Goal: Information Seeking & Learning: Learn about a topic

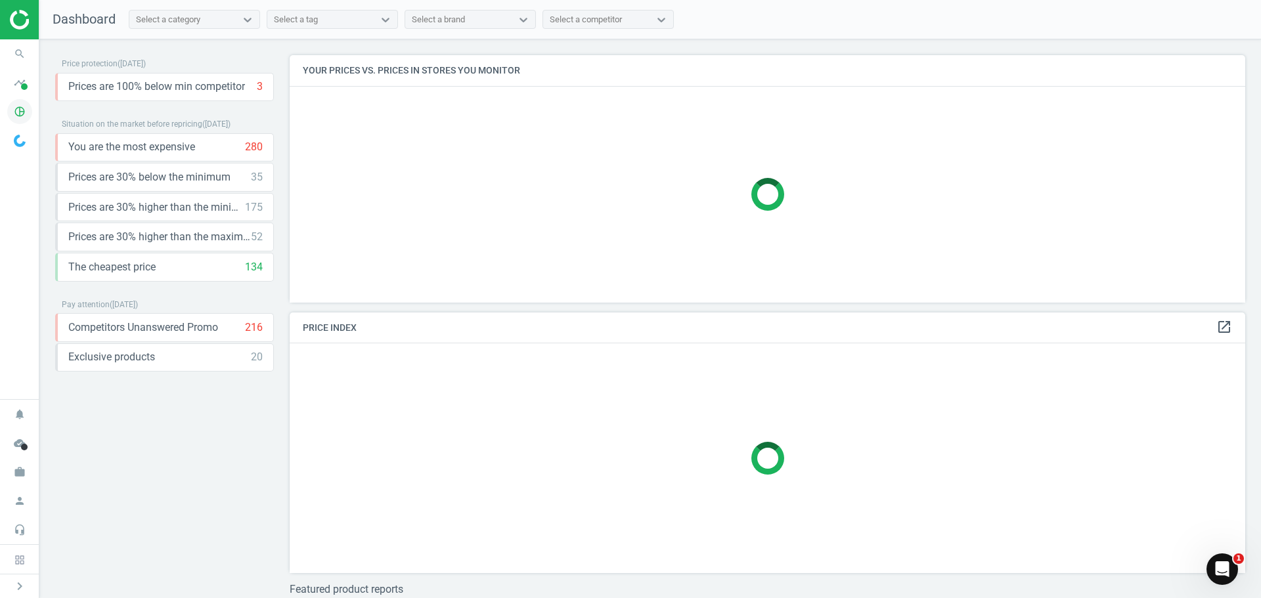
click at [22, 112] on icon "pie_chart_outlined" at bounding box center [19, 111] width 25 height 25
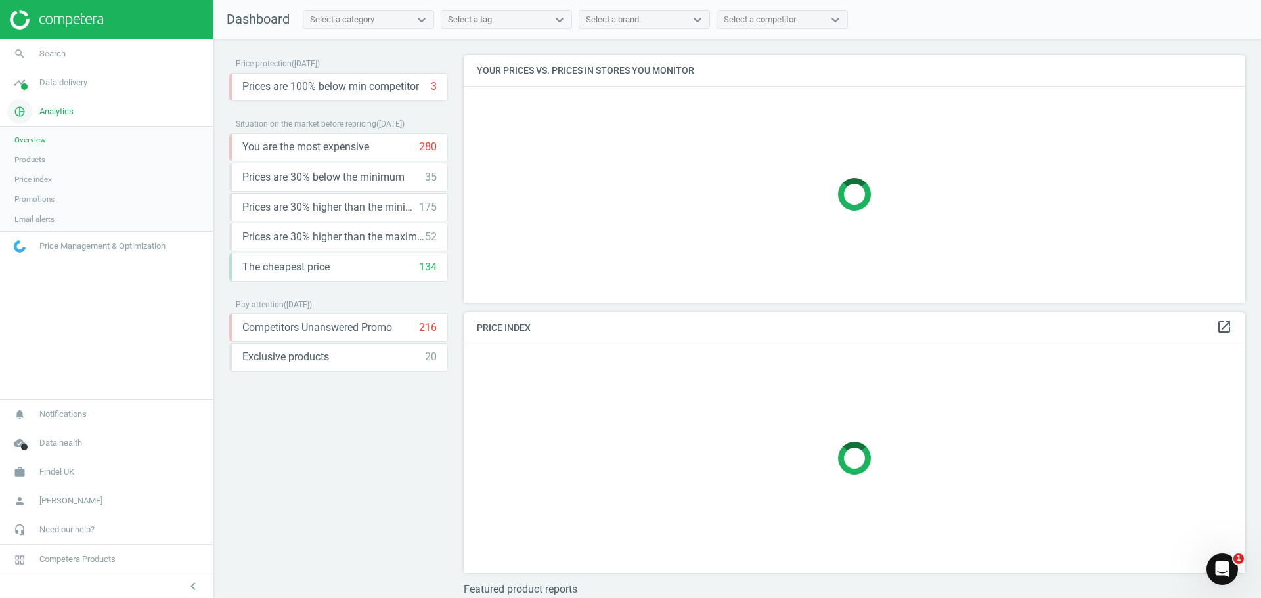
scroll to position [267, 792]
click at [61, 79] on span "Data delivery" at bounding box center [63, 83] width 48 height 12
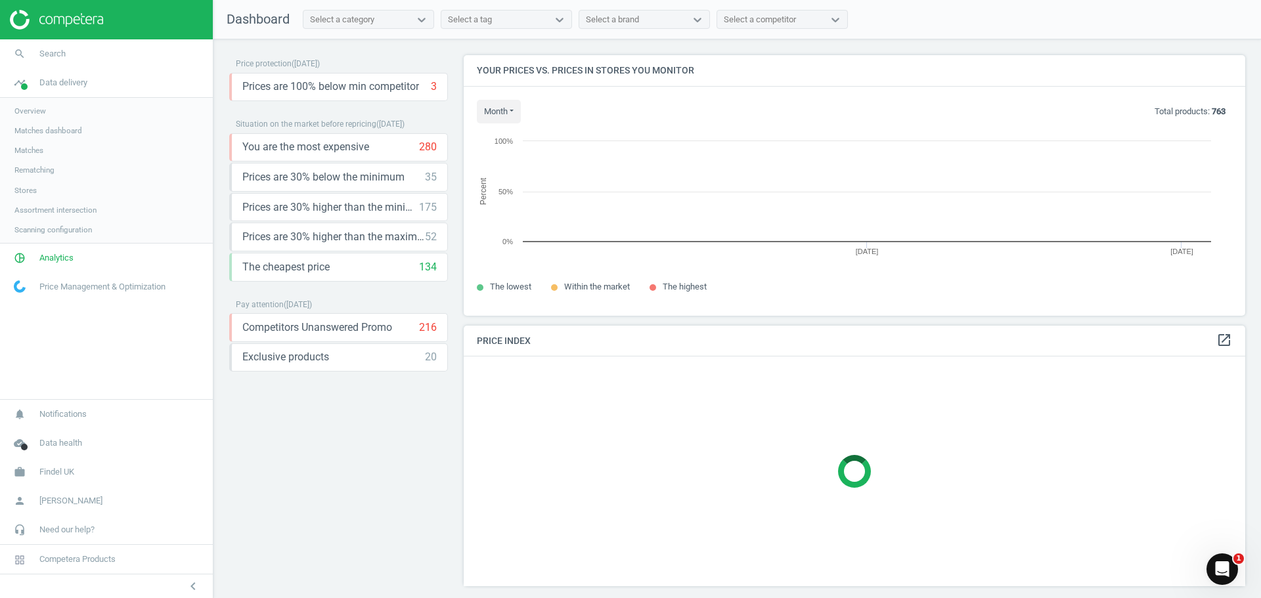
scroll to position [280, 792]
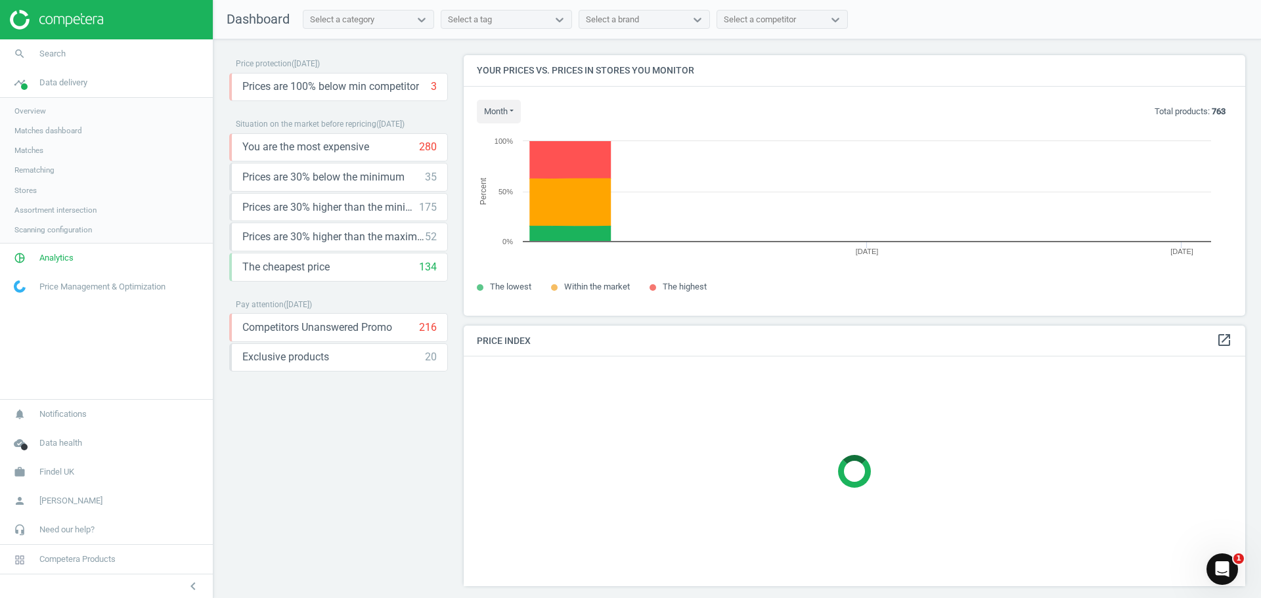
click at [43, 131] on span "Matches dashboard" at bounding box center [48, 130] width 68 height 11
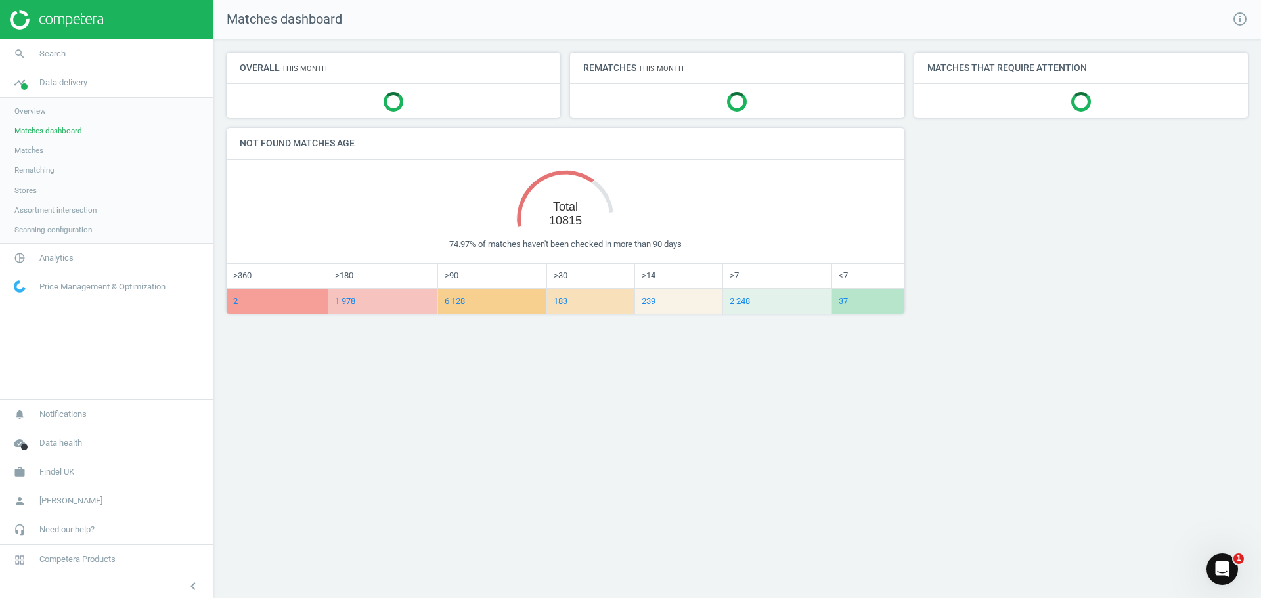
click at [37, 147] on span "Matches" at bounding box center [28, 150] width 29 height 11
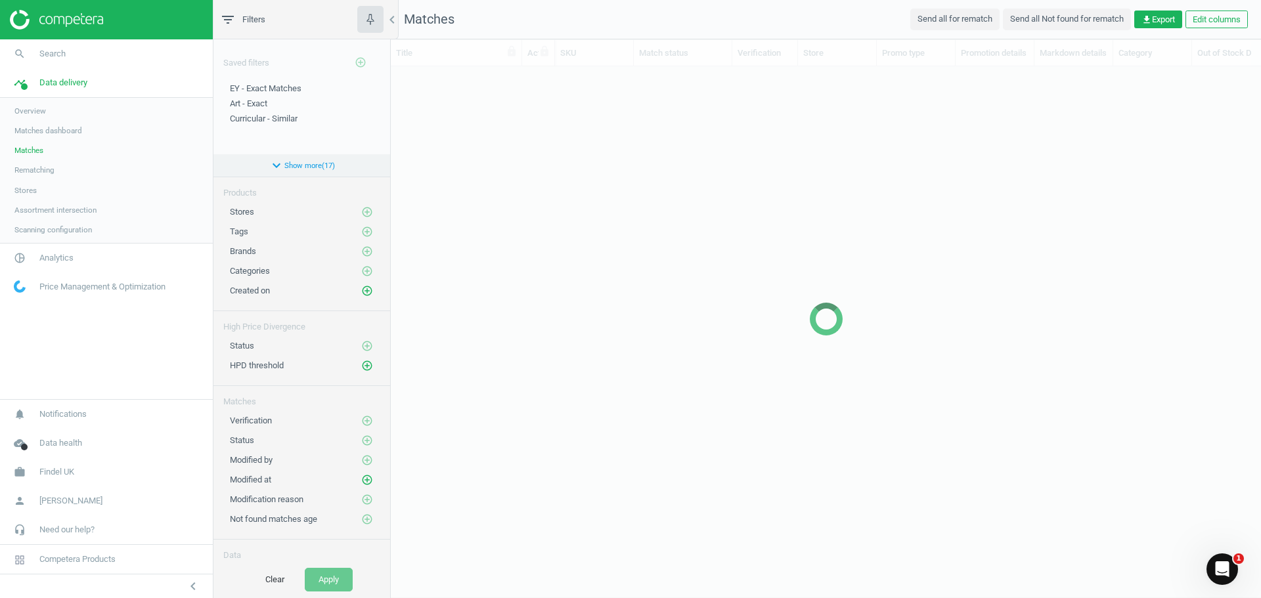
scroll to position [487, 860]
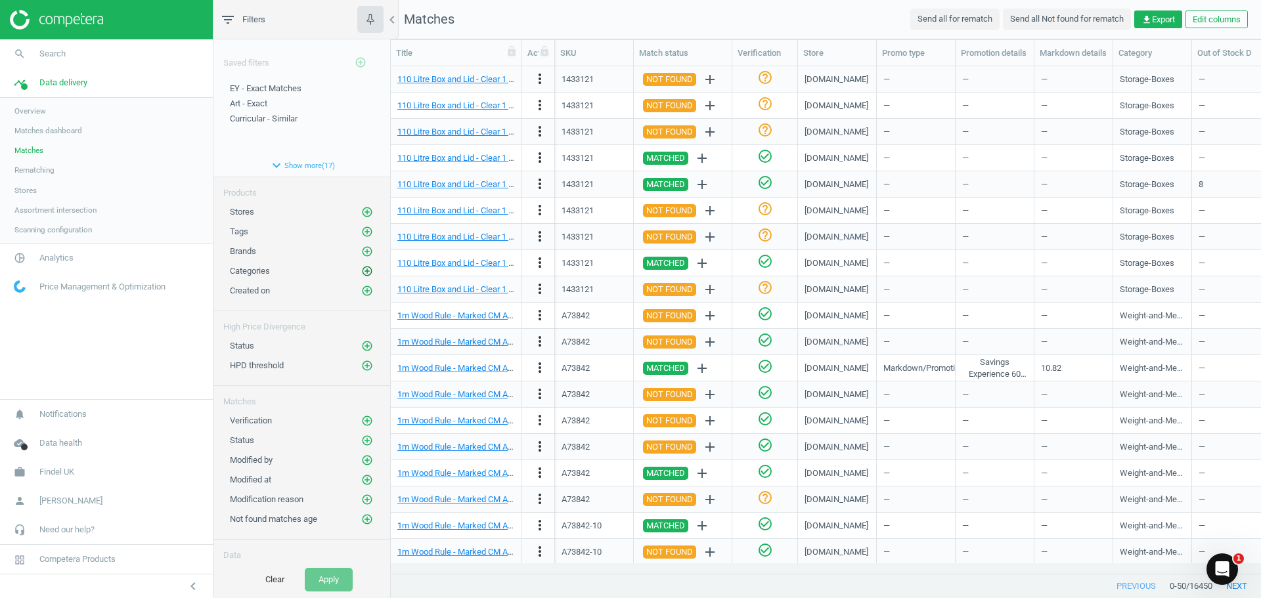
click at [361, 271] on icon "add_circle_outline" at bounding box center [367, 271] width 12 height 12
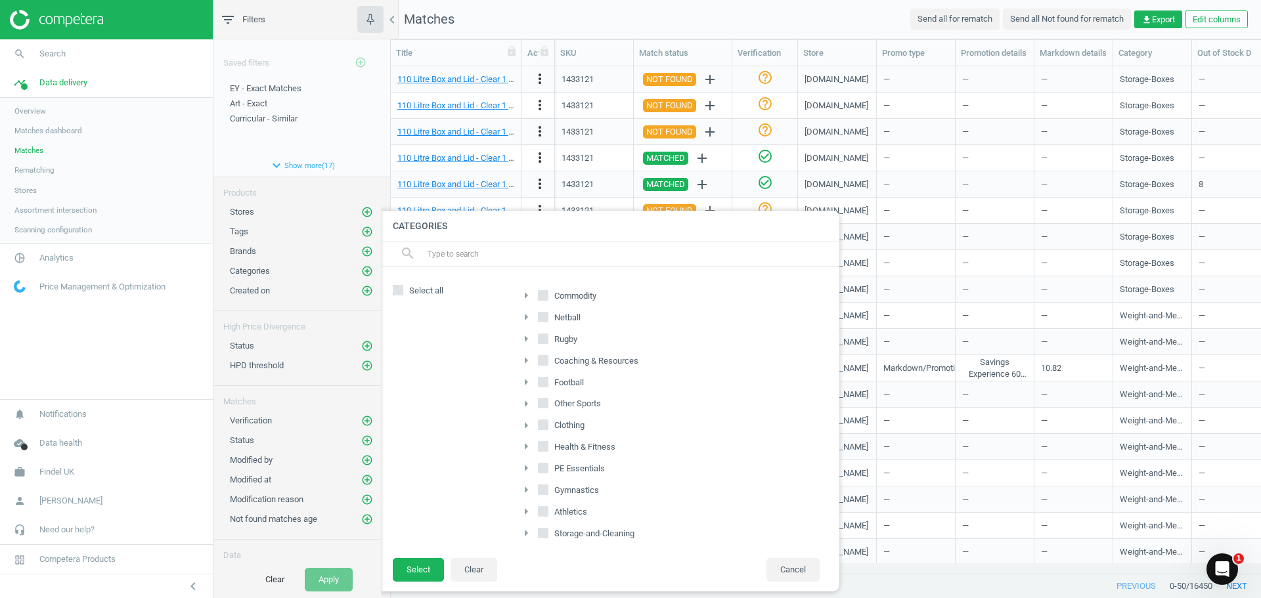
click at [528, 297] on icon "arrow_right" at bounding box center [526, 296] width 16 height 16
click at [553, 404] on input "Early-Years" at bounding box center [550, 402] width 9 height 9
checkbox input "true"
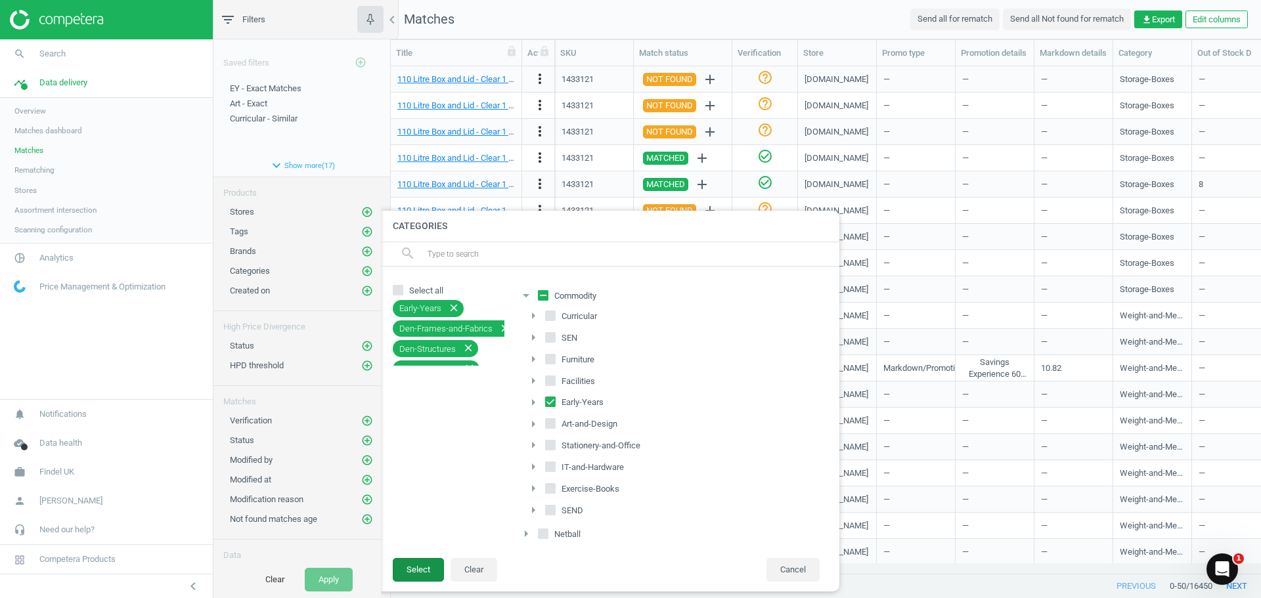
click at [416, 564] on button "Select" at bounding box center [418, 570] width 51 height 24
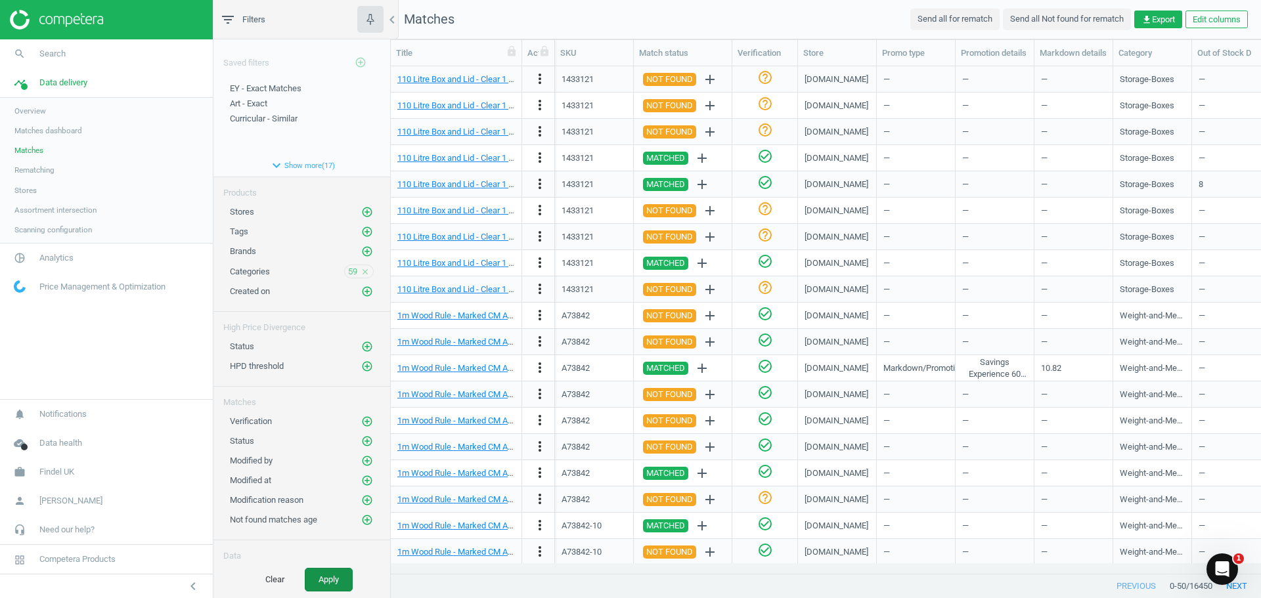
click at [329, 581] on button "Apply" at bounding box center [329, 580] width 48 height 24
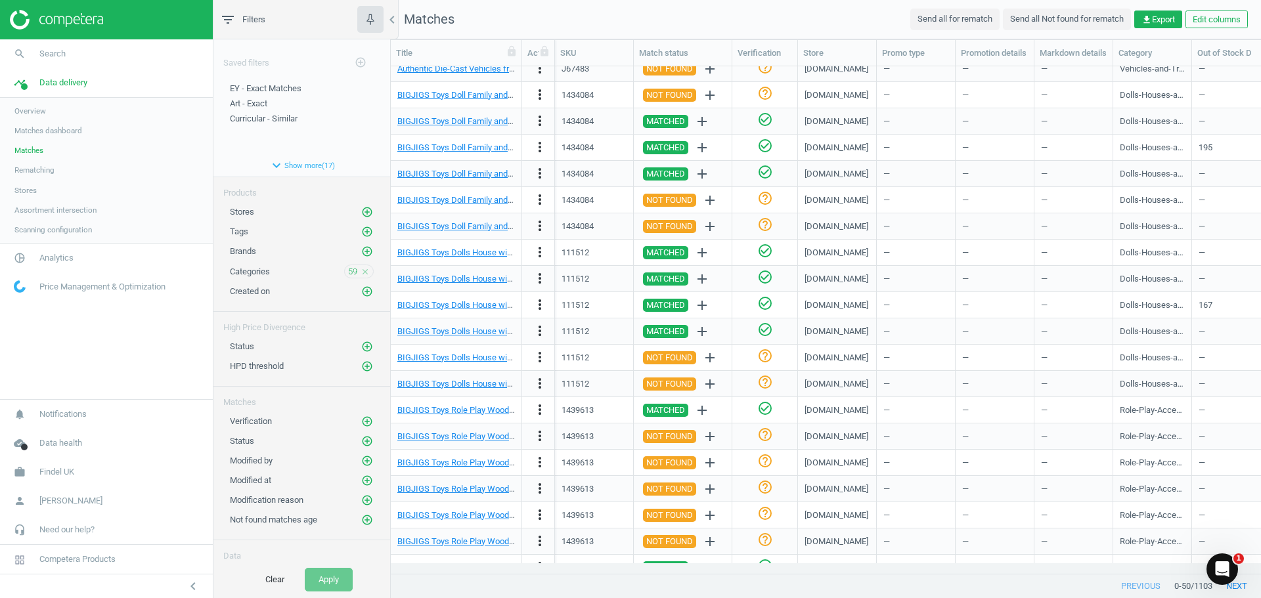
scroll to position [525, 0]
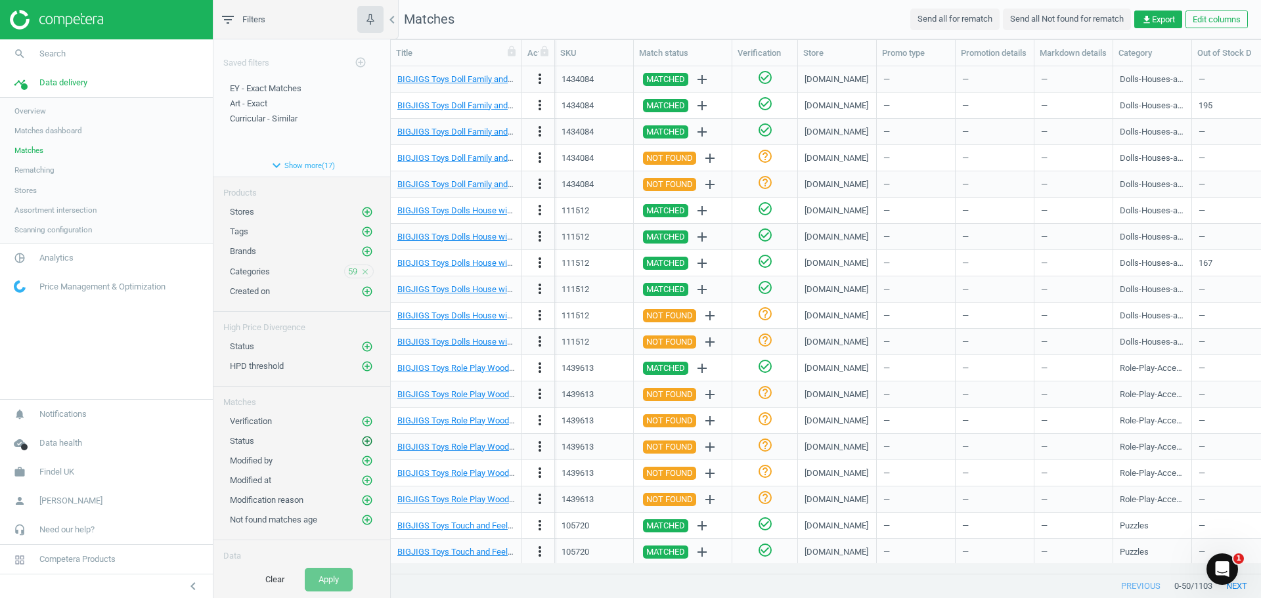
click at [361, 442] on icon "add_circle_outline" at bounding box center [367, 441] width 12 height 12
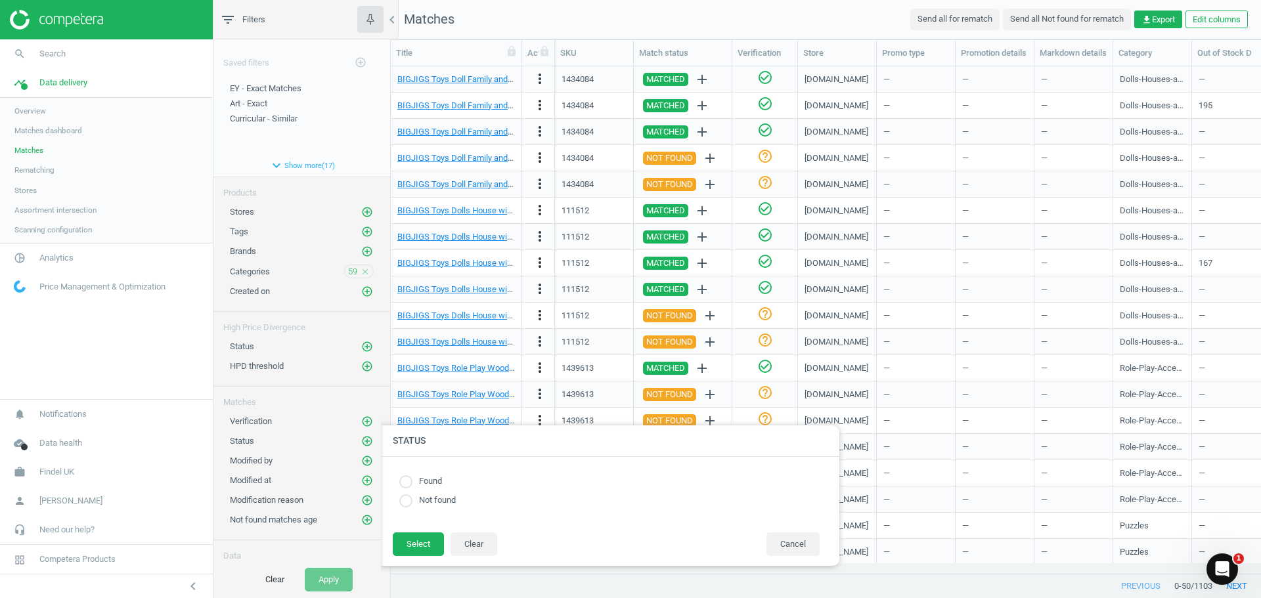
click at [408, 481] on input "radio" at bounding box center [405, 481] width 13 height 13
radio input "true"
click at [400, 542] on button "Select" at bounding box center [418, 544] width 51 height 24
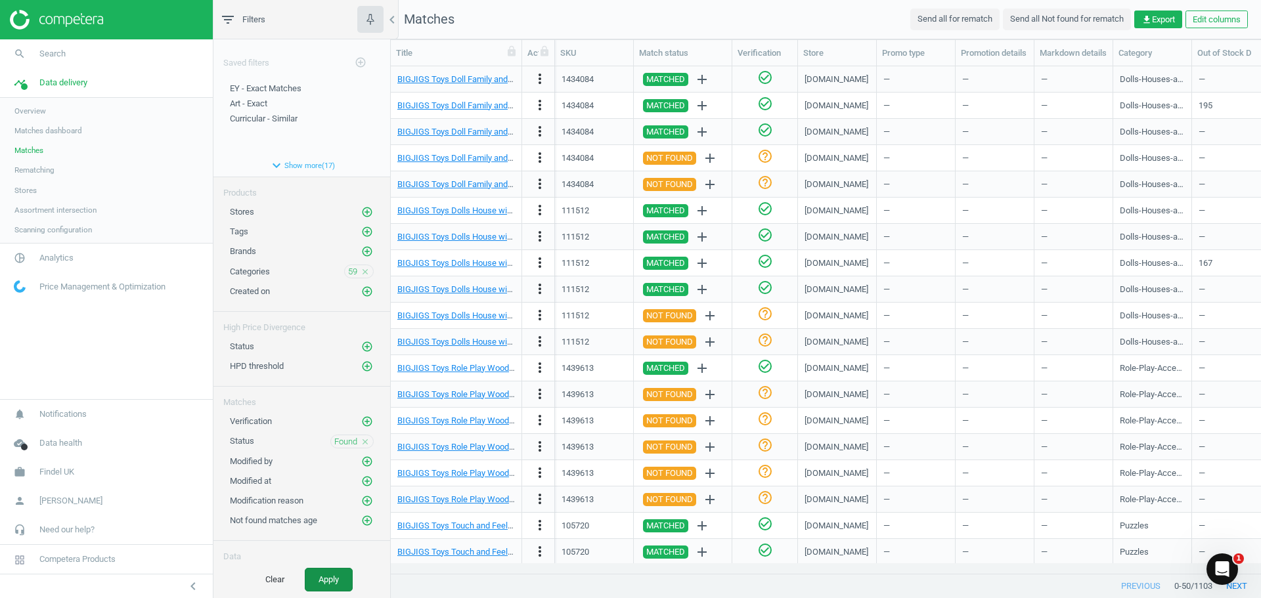
click at [341, 576] on button "Apply" at bounding box center [329, 580] width 48 height 24
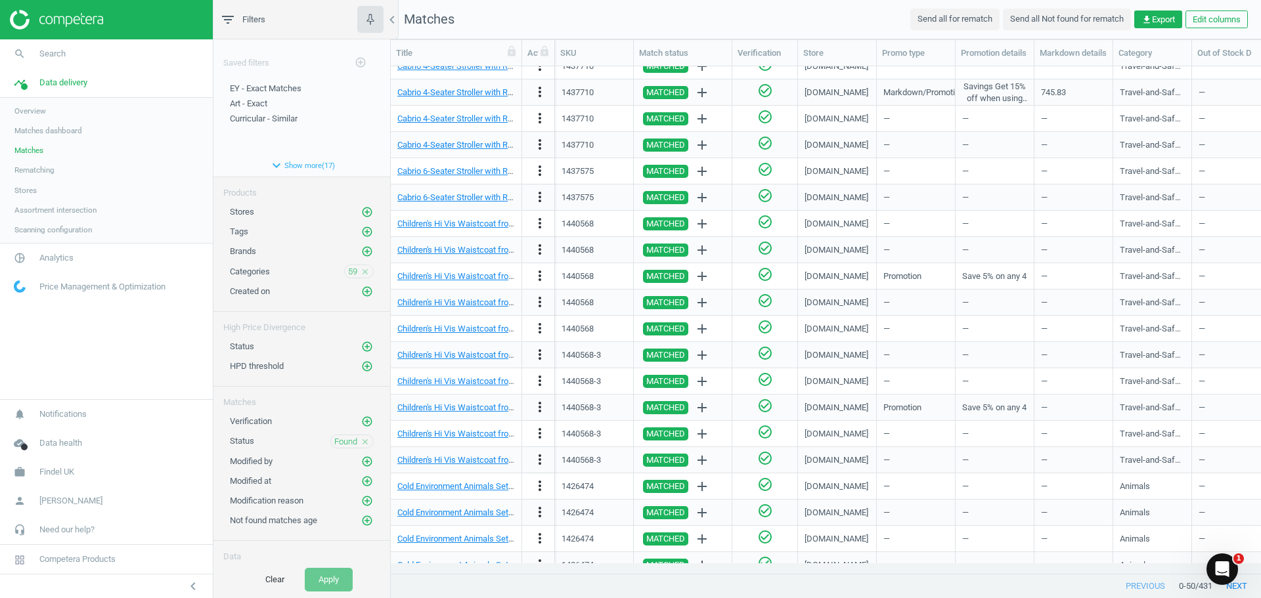
scroll to position [816, 0]
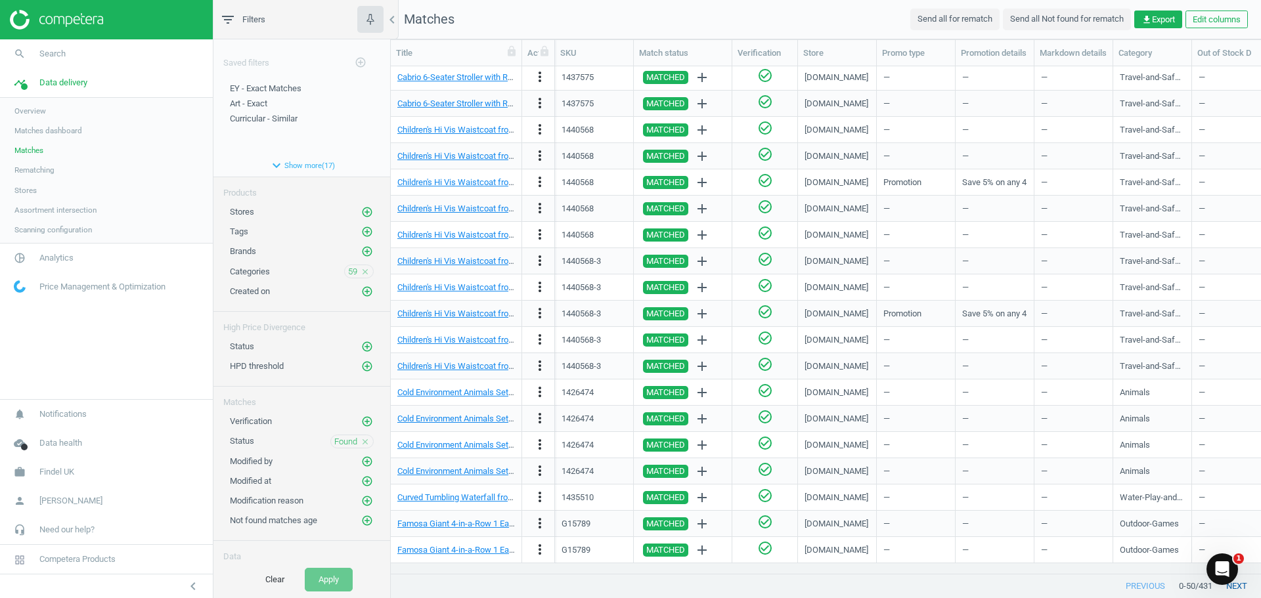
click at [1240, 590] on button "next" at bounding box center [1236, 586] width 49 height 24
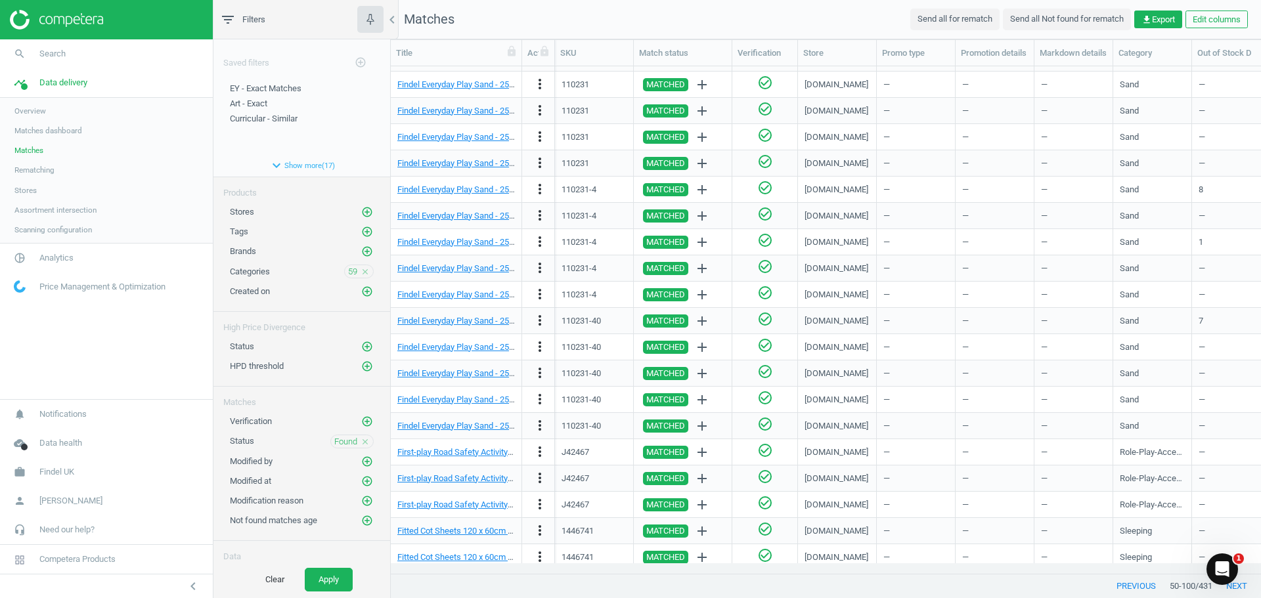
scroll to position [816, 0]
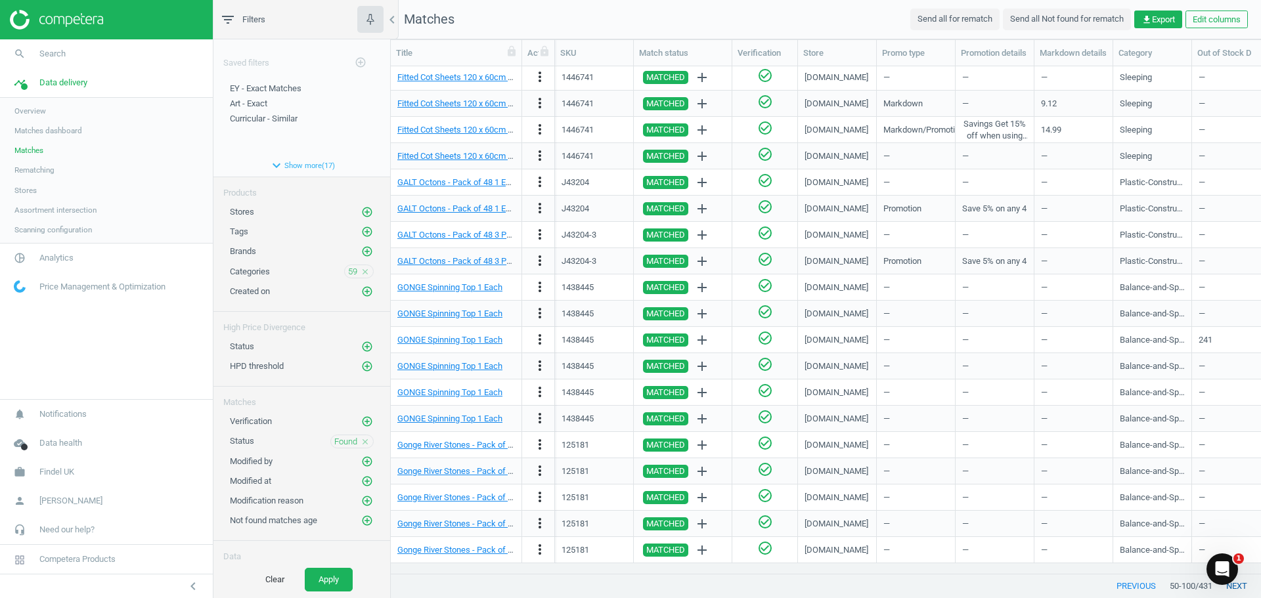
click at [1246, 588] on button "next" at bounding box center [1236, 586] width 49 height 24
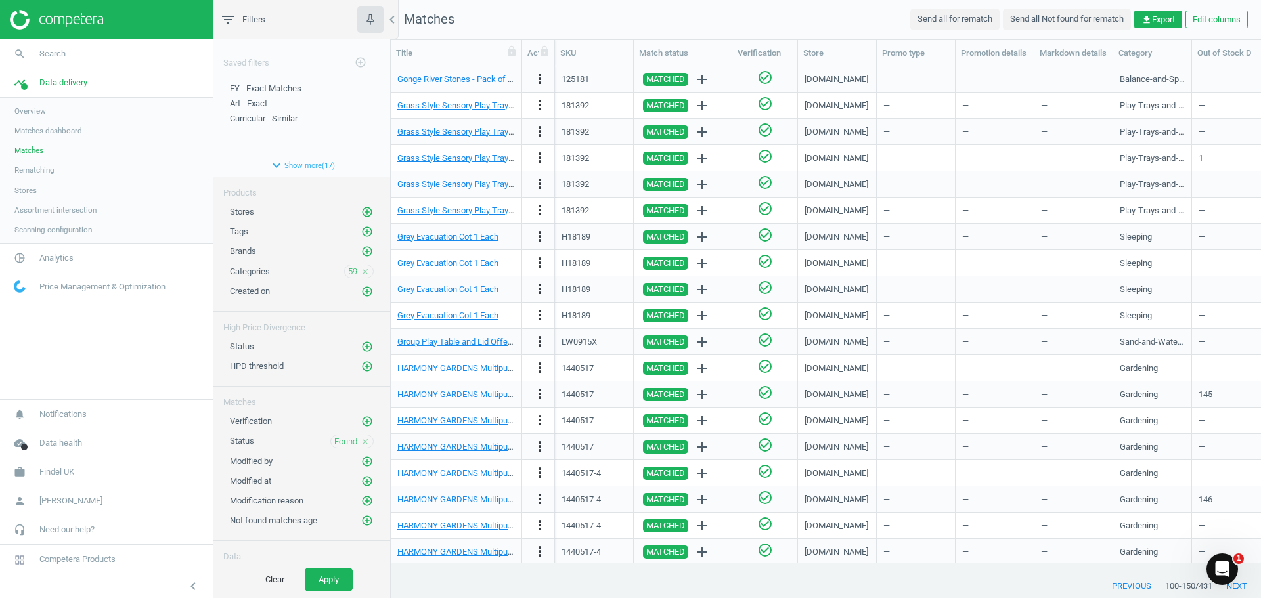
scroll to position [816, 0]
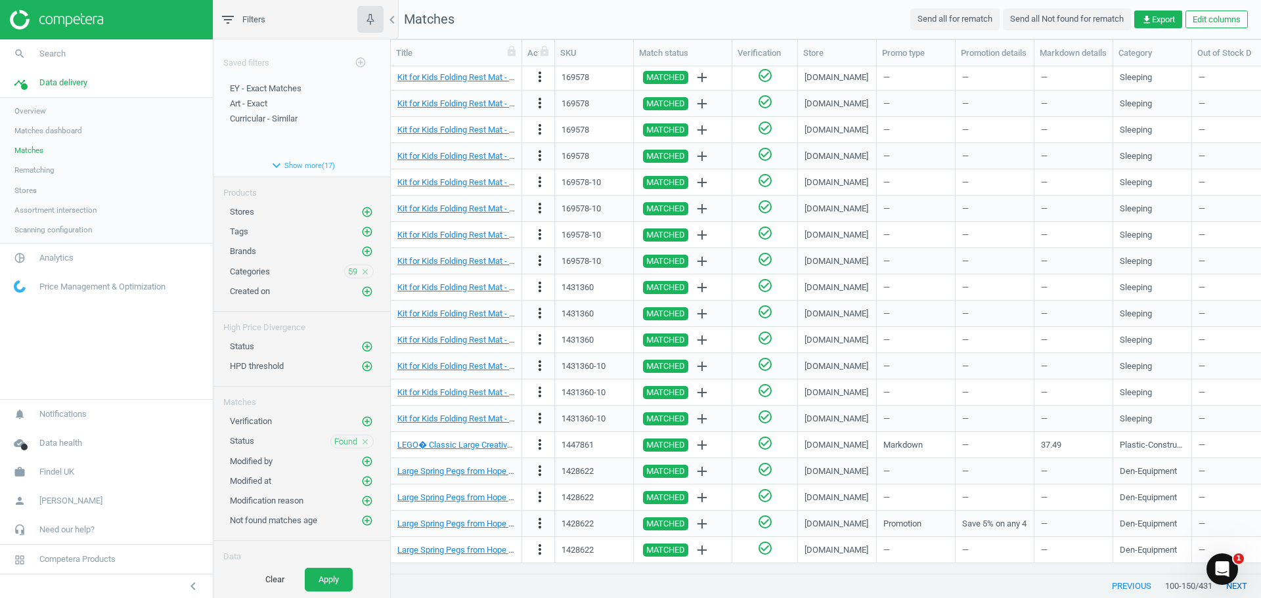
click at [1247, 588] on button "next" at bounding box center [1236, 586] width 49 height 24
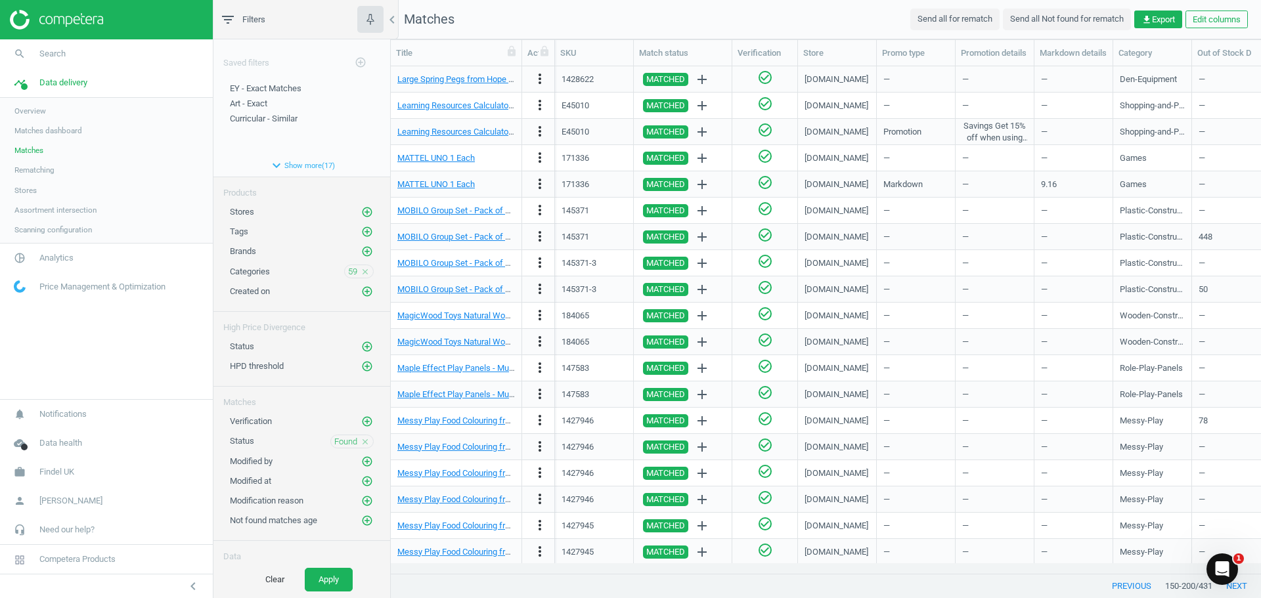
scroll to position [816, 0]
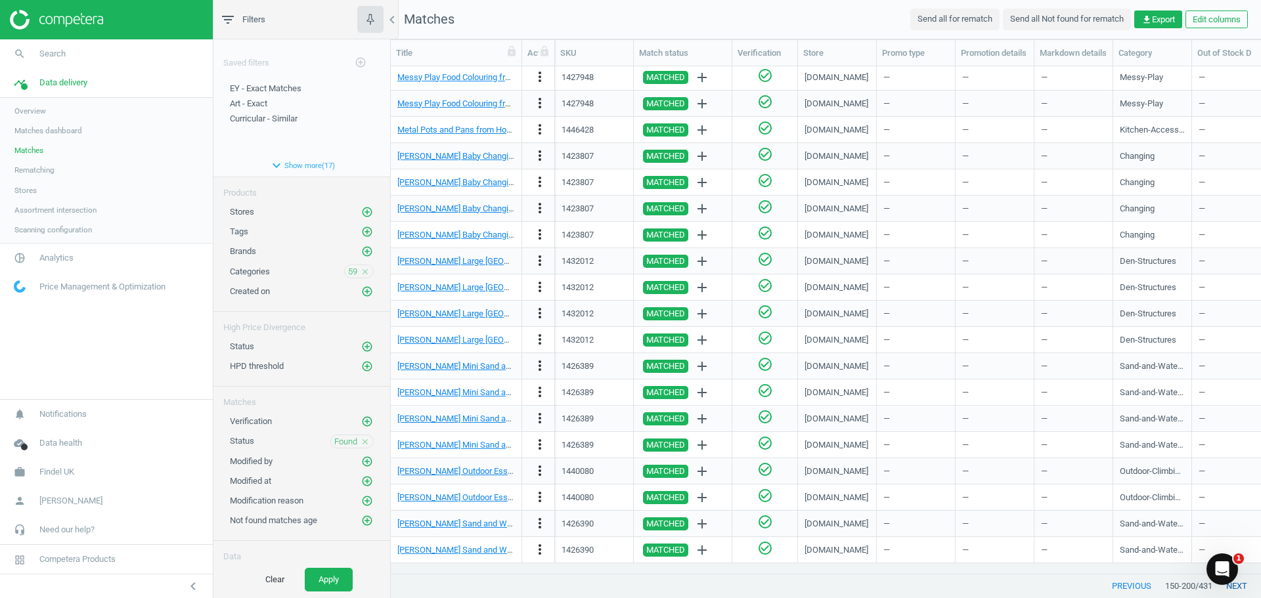
click at [1243, 588] on button "next" at bounding box center [1236, 586] width 49 height 24
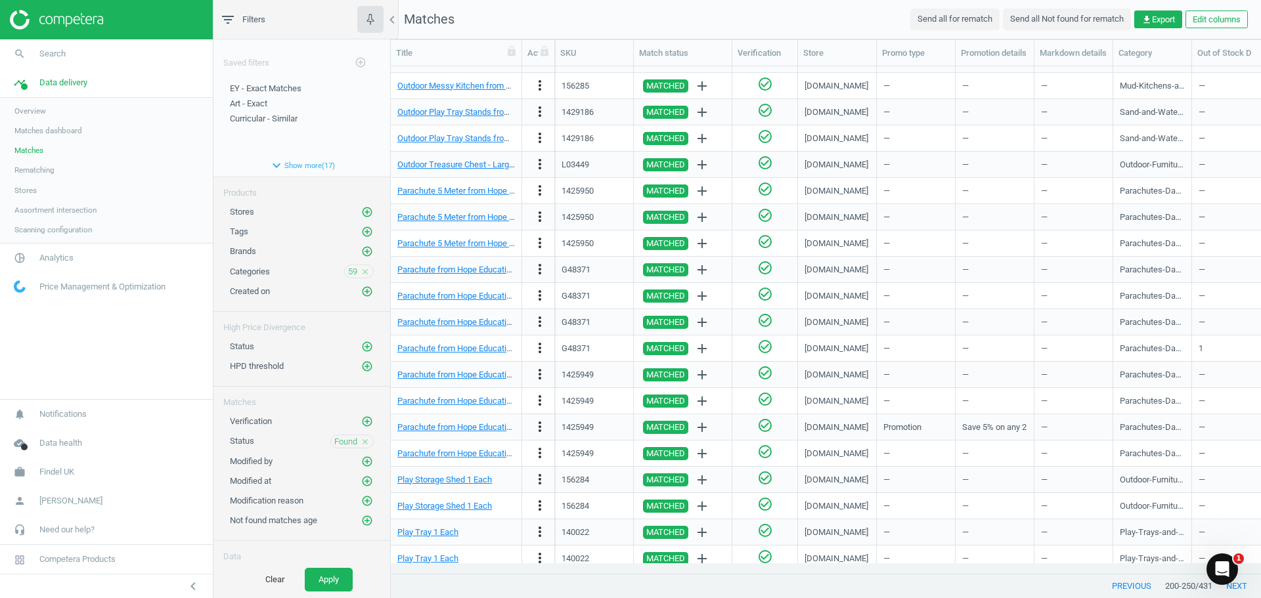
scroll to position [816, 0]
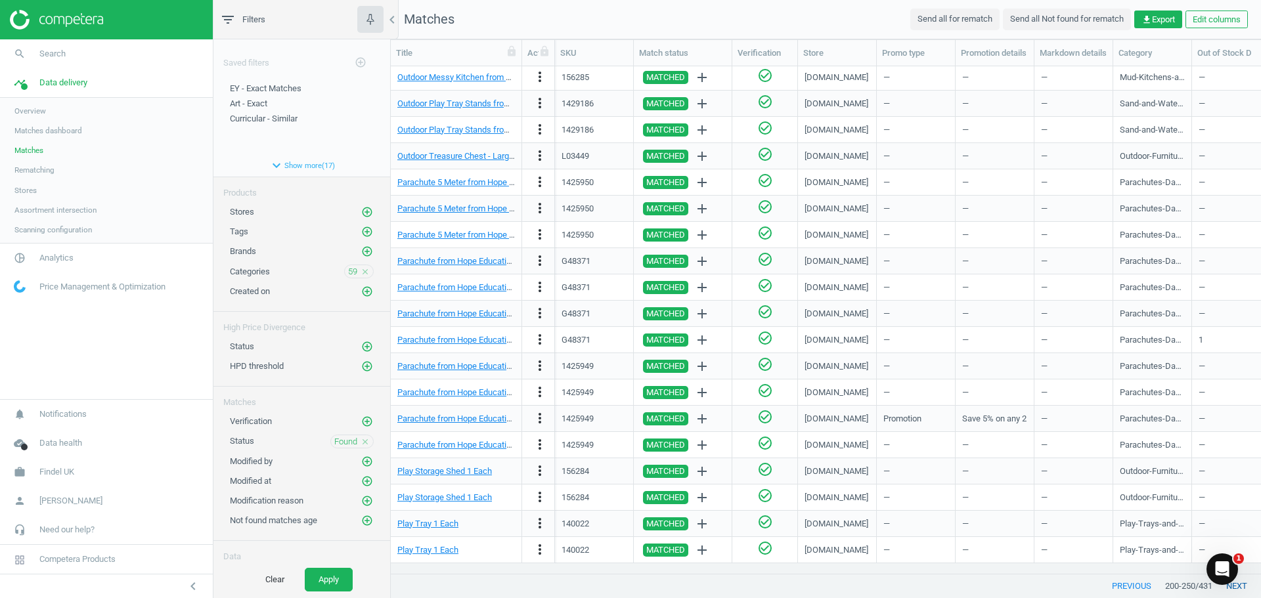
click at [1245, 586] on button "next" at bounding box center [1236, 586] width 49 height 24
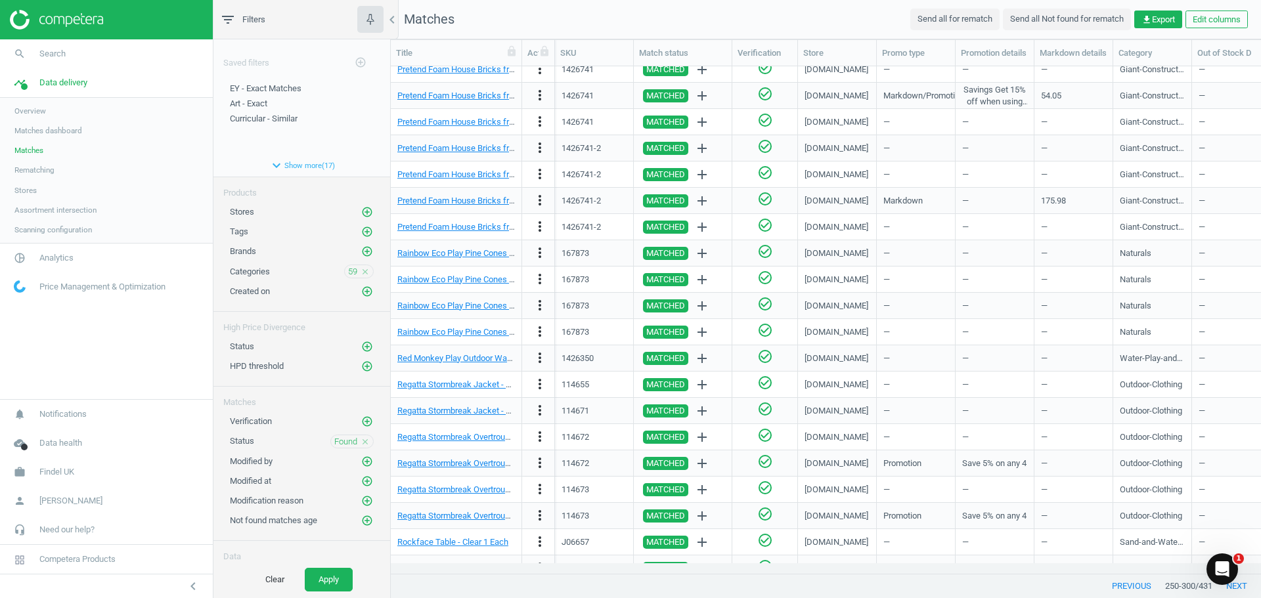
scroll to position [816, 0]
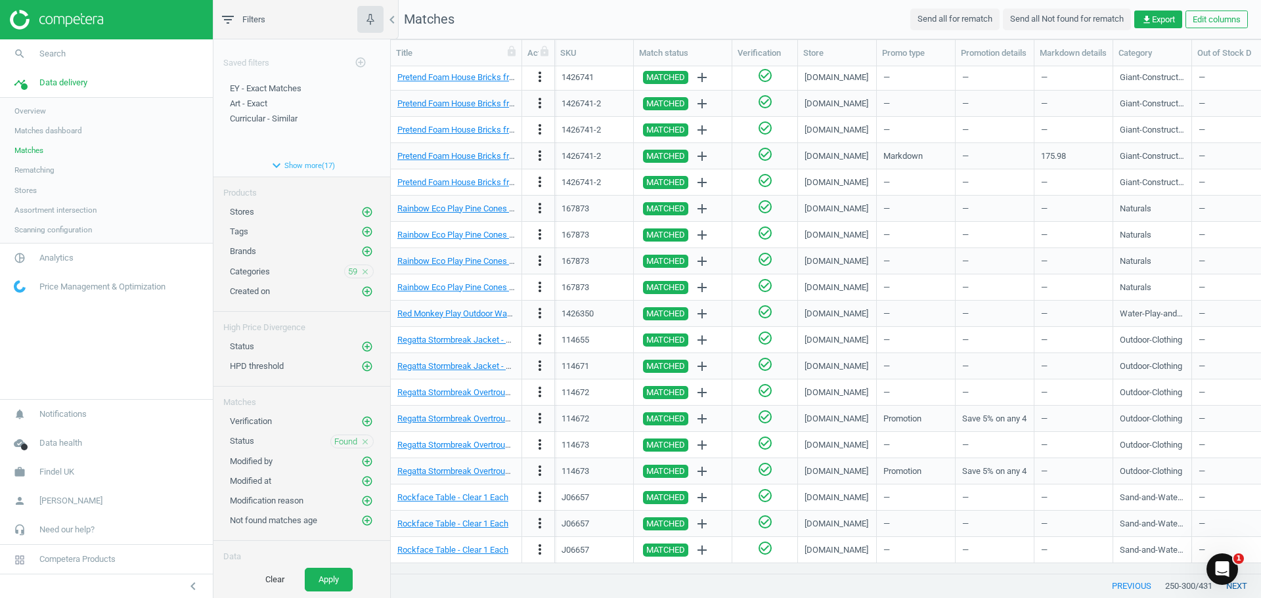
click at [1244, 588] on button "next" at bounding box center [1236, 586] width 49 height 24
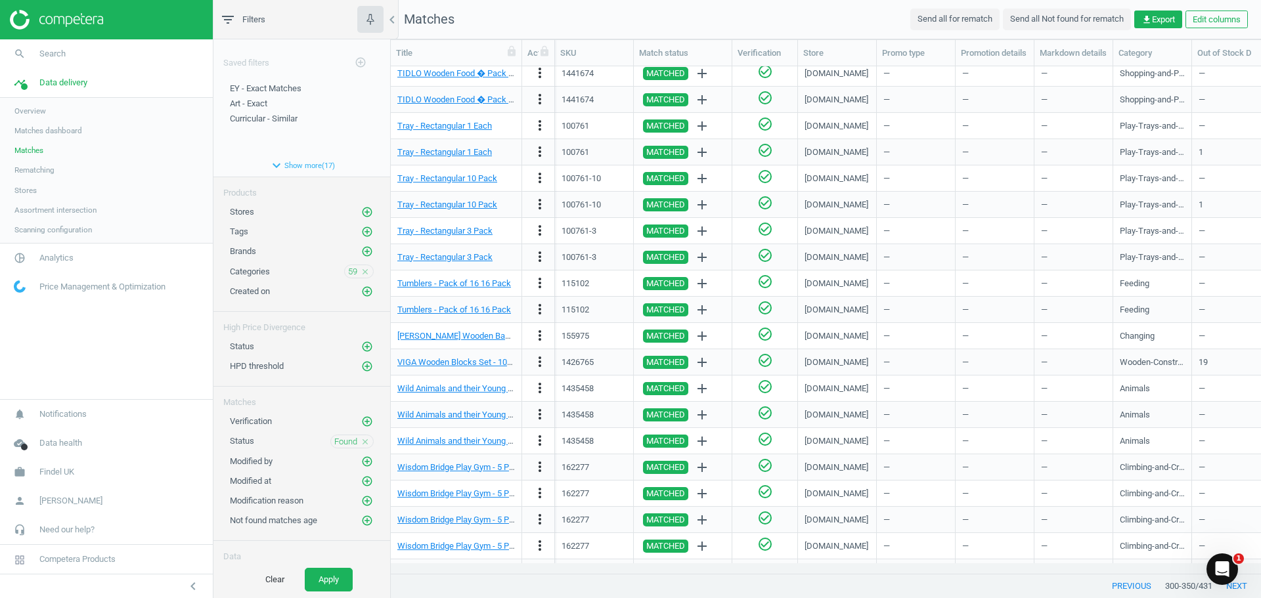
scroll to position [816, 0]
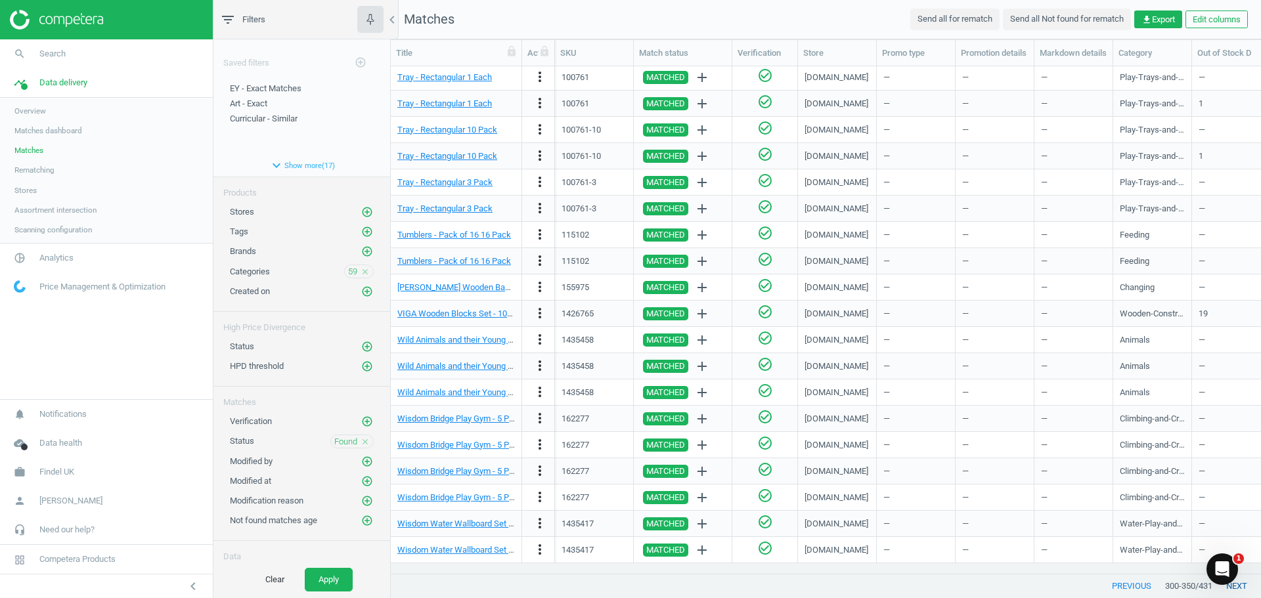
click at [1246, 585] on button "next" at bounding box center [1236, 586] width 49 height 24
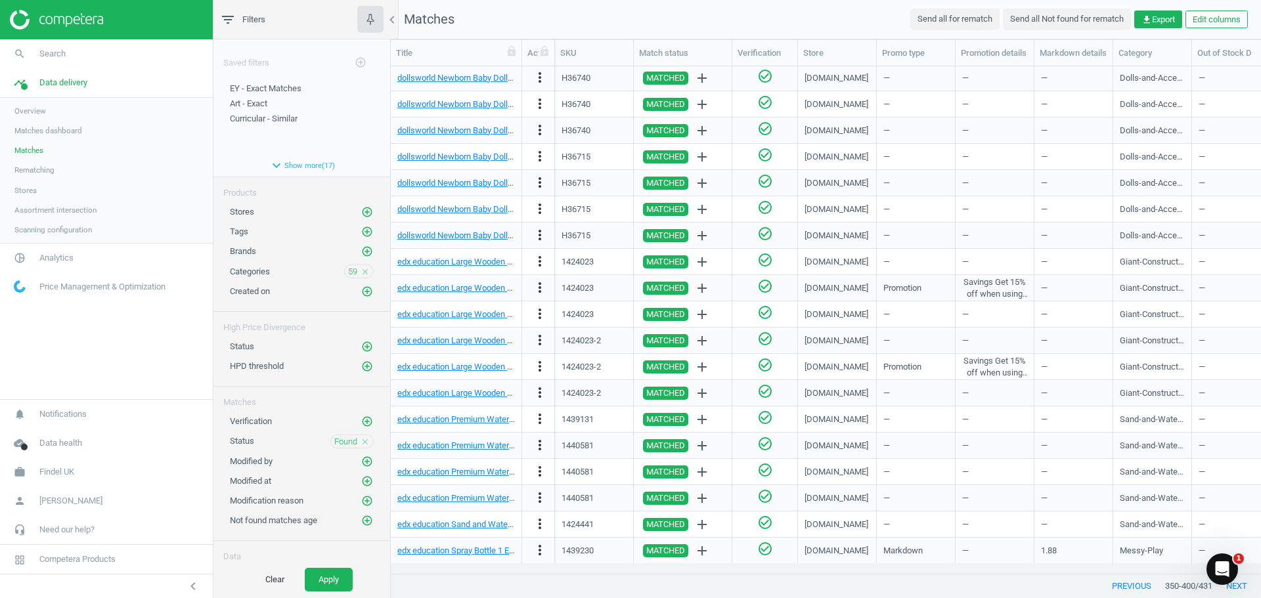
scroll to position [816, 0]
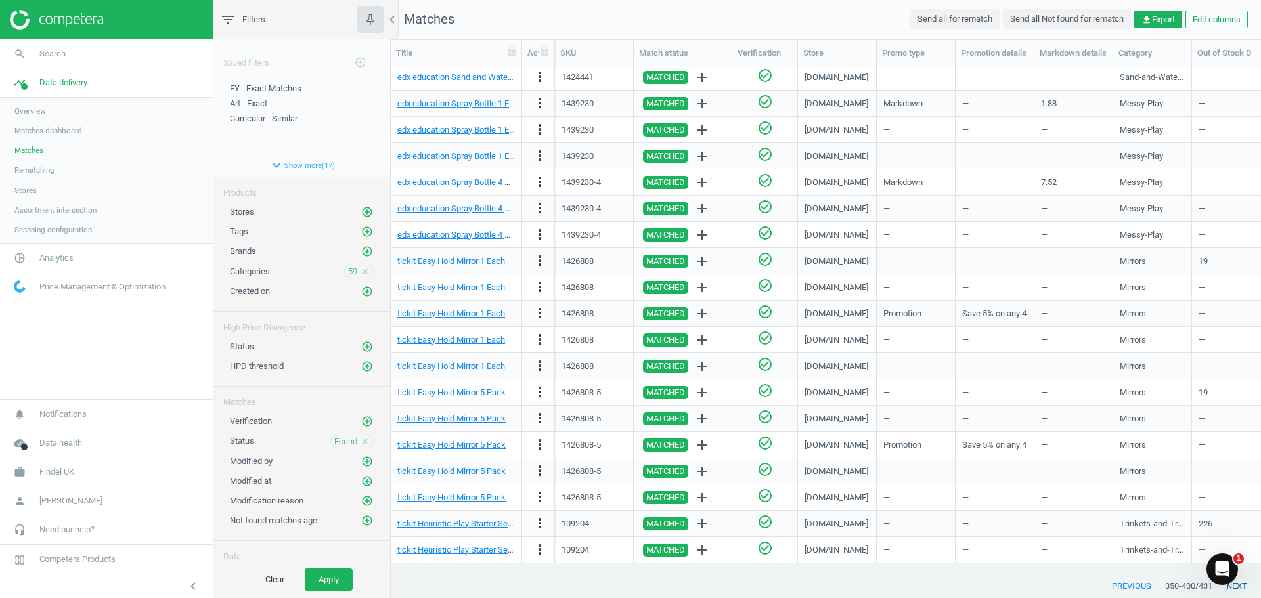
click at [1244, 584] on button "next" at bounding box center [1236, 586] width 49 height 24
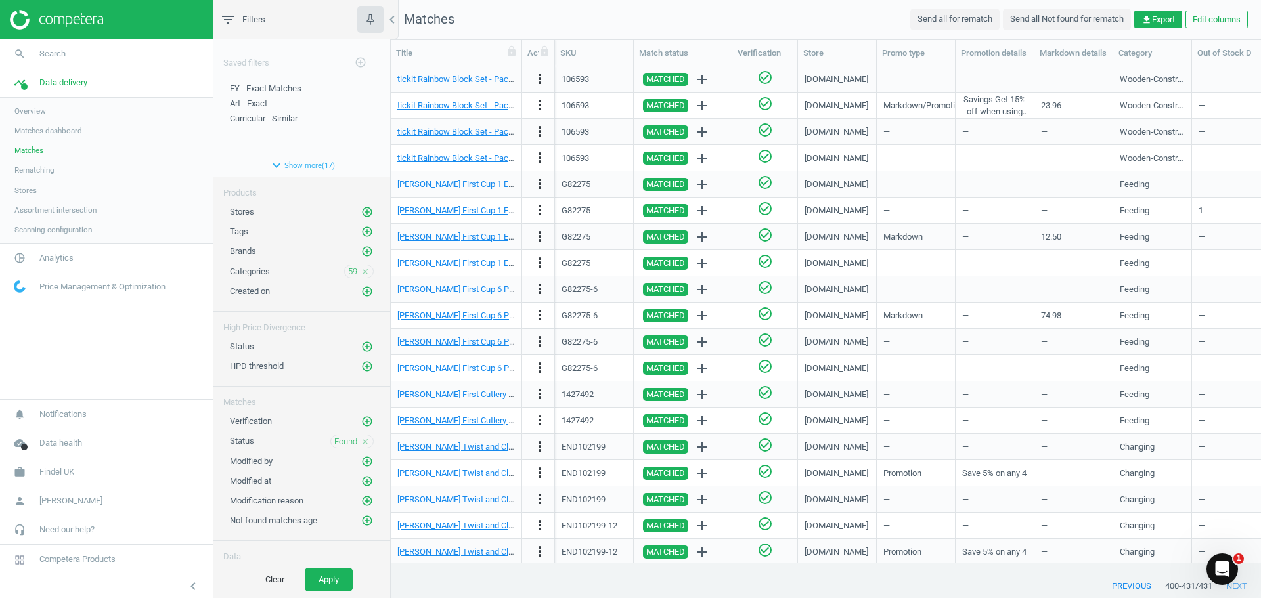
scroll to position [317, 0]
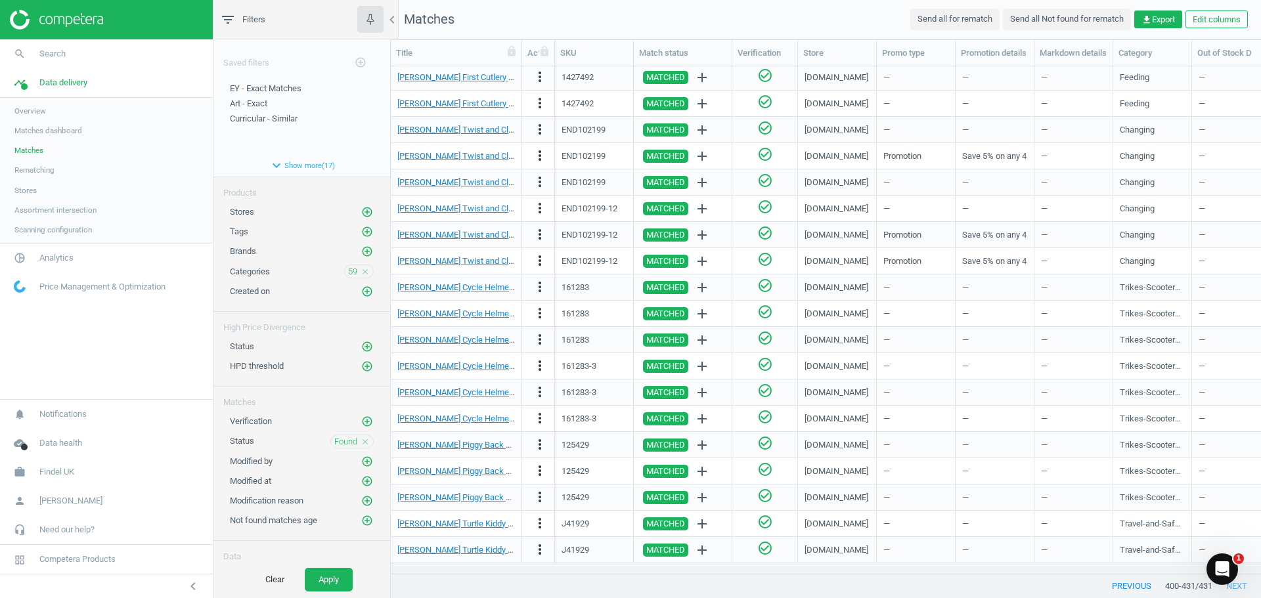
drag, startPoint x: 52, startPoint y: 263, endPoint x: 68, endPoint y: 260, distance: 16.7
click at [52, 263] on span "Analytics" at bounding box center [56, 258] width 34 height 12
click at [32, 160] on span "Products" at bounding box center [29, 159] width 31 height 11
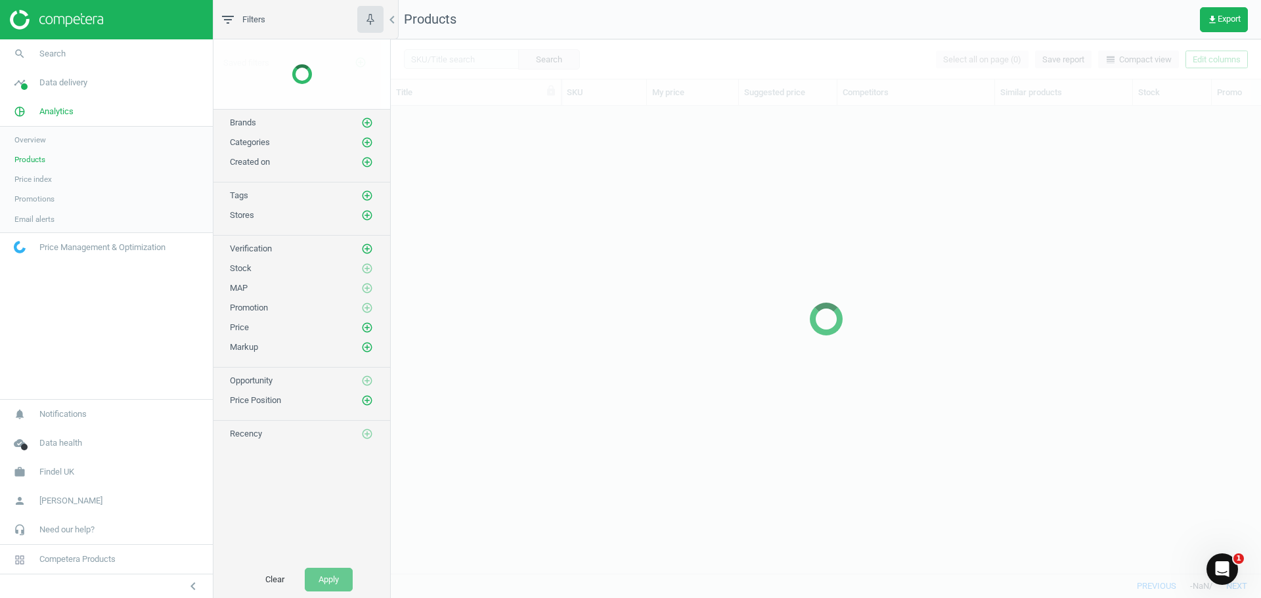
scroll to position [448, 860]
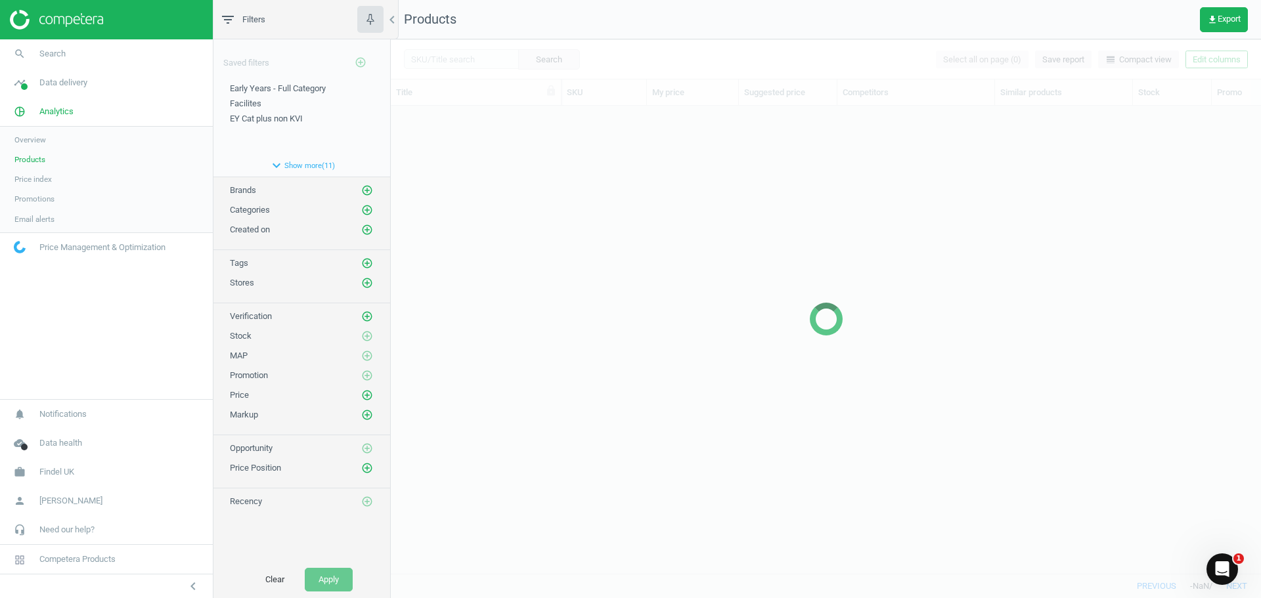
click at [436, 62] on div at bounding box center [826, 318] width 870 height 559
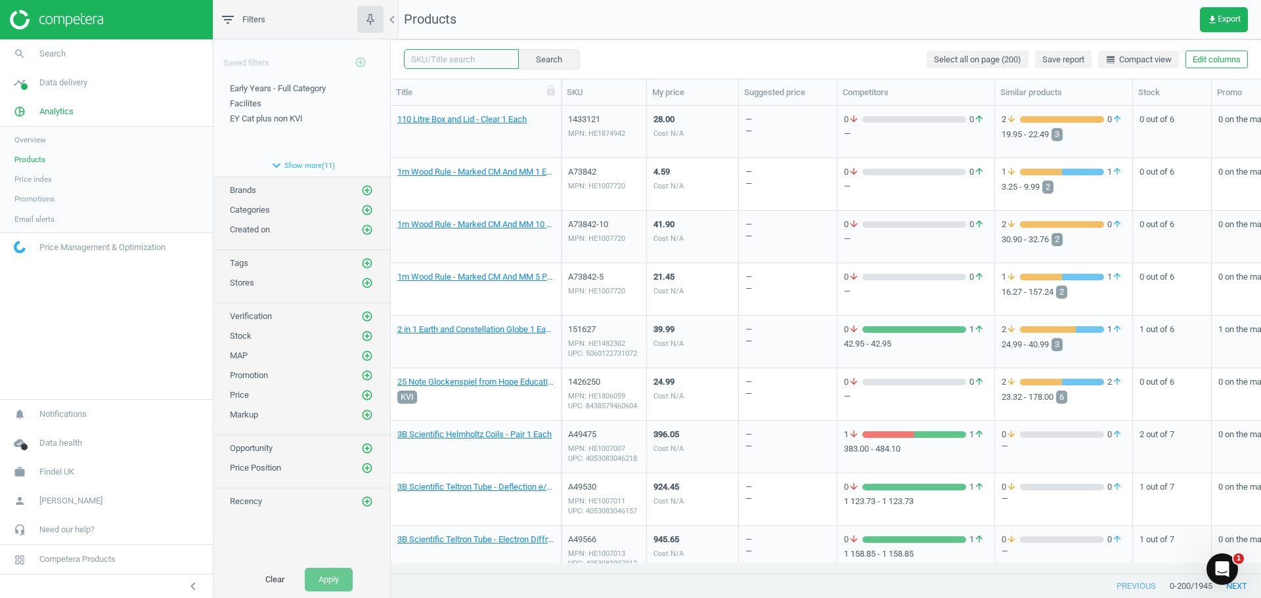
click at [443, 64] on input "text" at bounding box center [461, 59] width 115 height 20
paste input "106593"
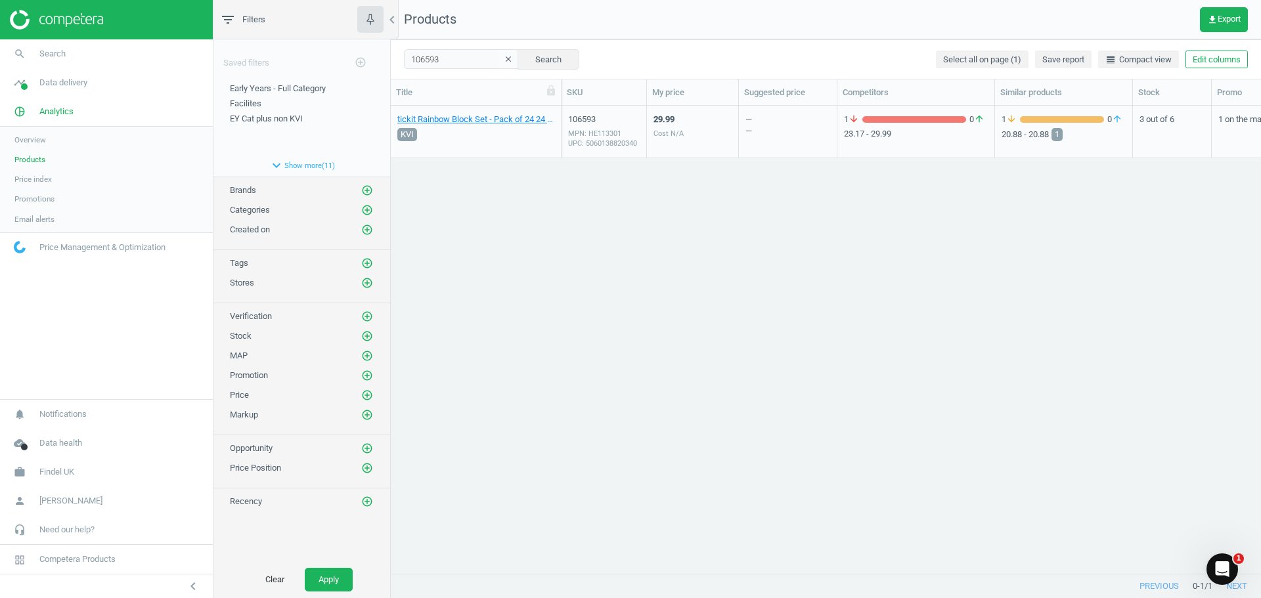
click at [644, 123] on div "106593 MPN: HE113301 UPC: 5060138820340" at bounding box center [603, 132] width 85 height 53
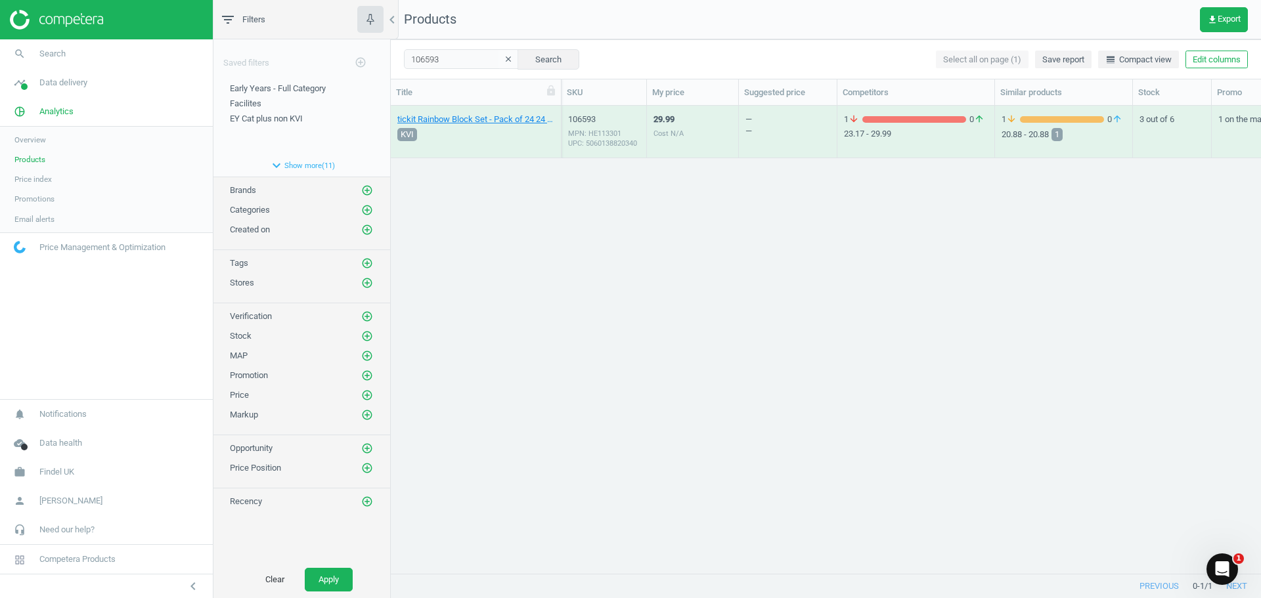
click at [644, 123] on div "106593 MPN: HE113301 UPC: 5060138820340" at bounding box center [603, 132] width 85 height 53
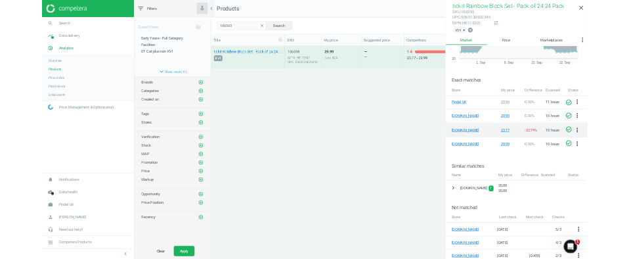
scroll to position [133, 0]
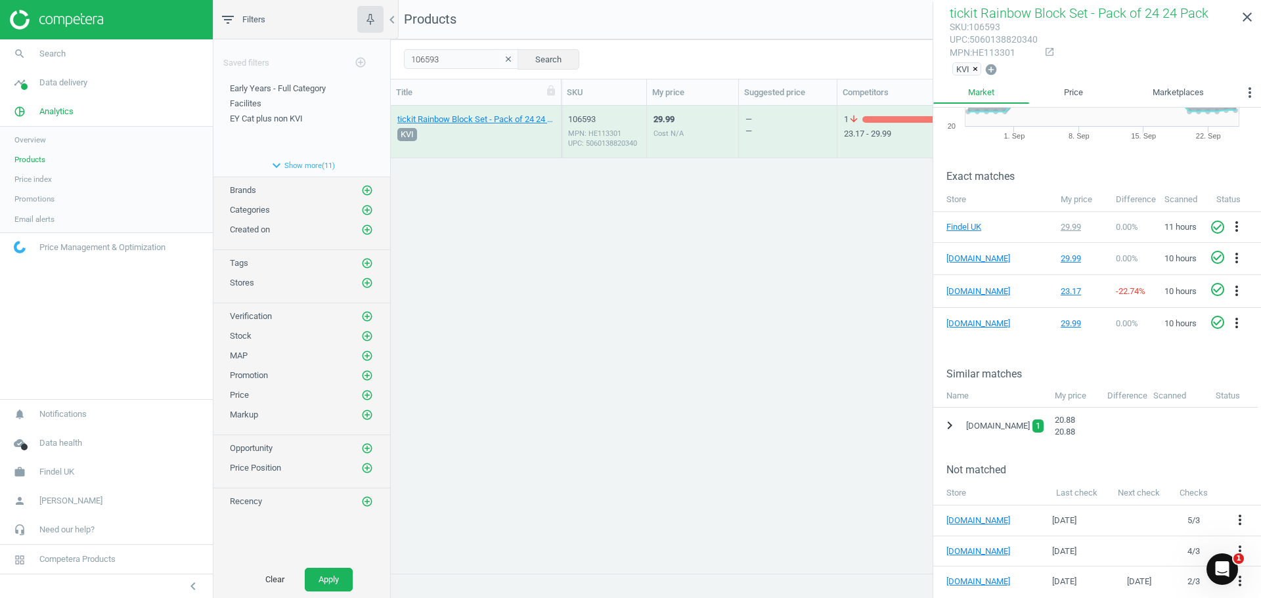
click at [955, 423] on icon "chevron_right" at bounding box center [950, 426] width 16 height 16
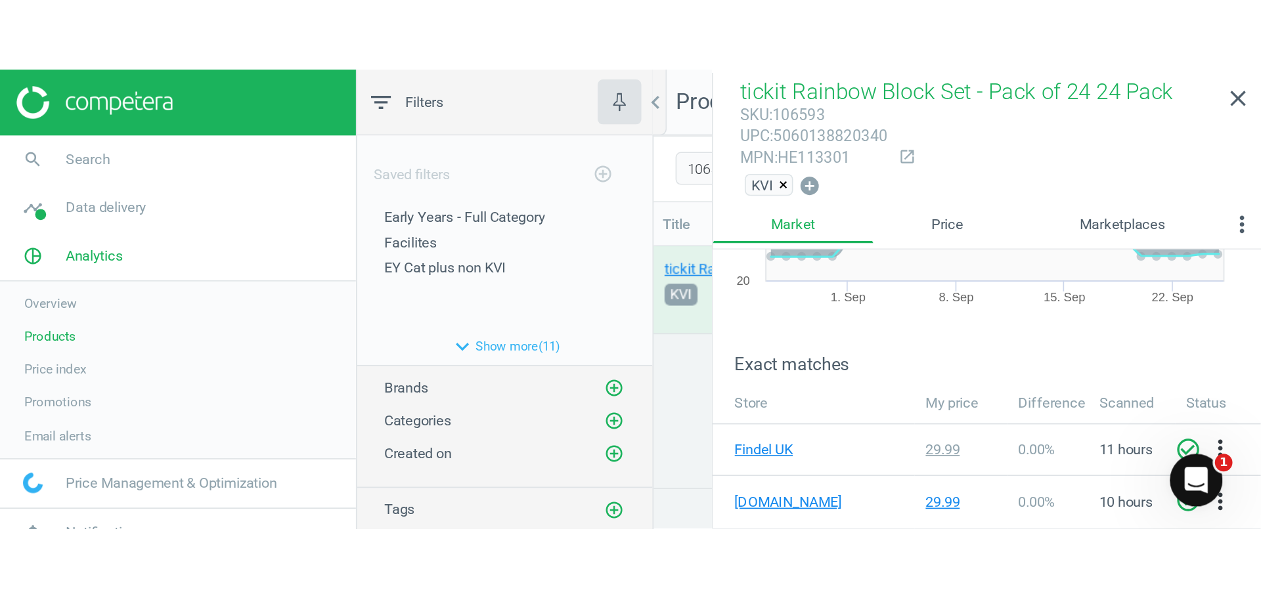
scroll to position [448, 860]
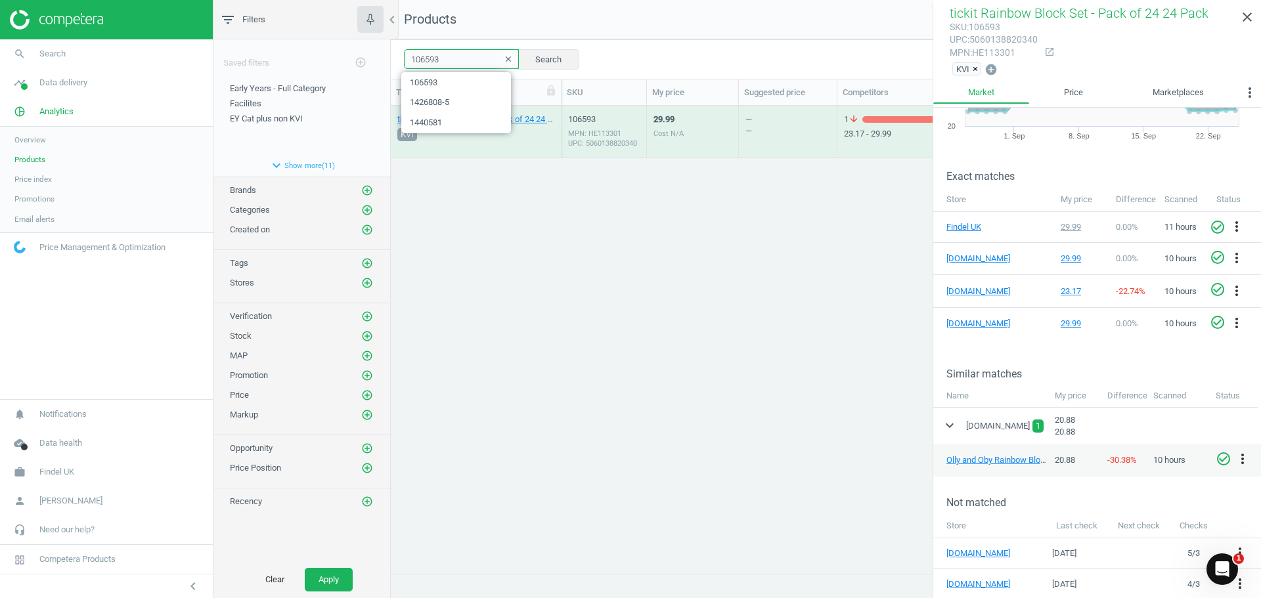
drag, startPoint x: 456, startPoint y: 59, endPoint x: 408, endPoint y: 62, distance: 47.3
click at [408, 62] on input "106593" at bounding box center [461, 59] width 115 height 20
paste input "10230"
type input "110230"
click at [521, 54] on button "Search" at bounding box center [548, 59] width 62 height 20
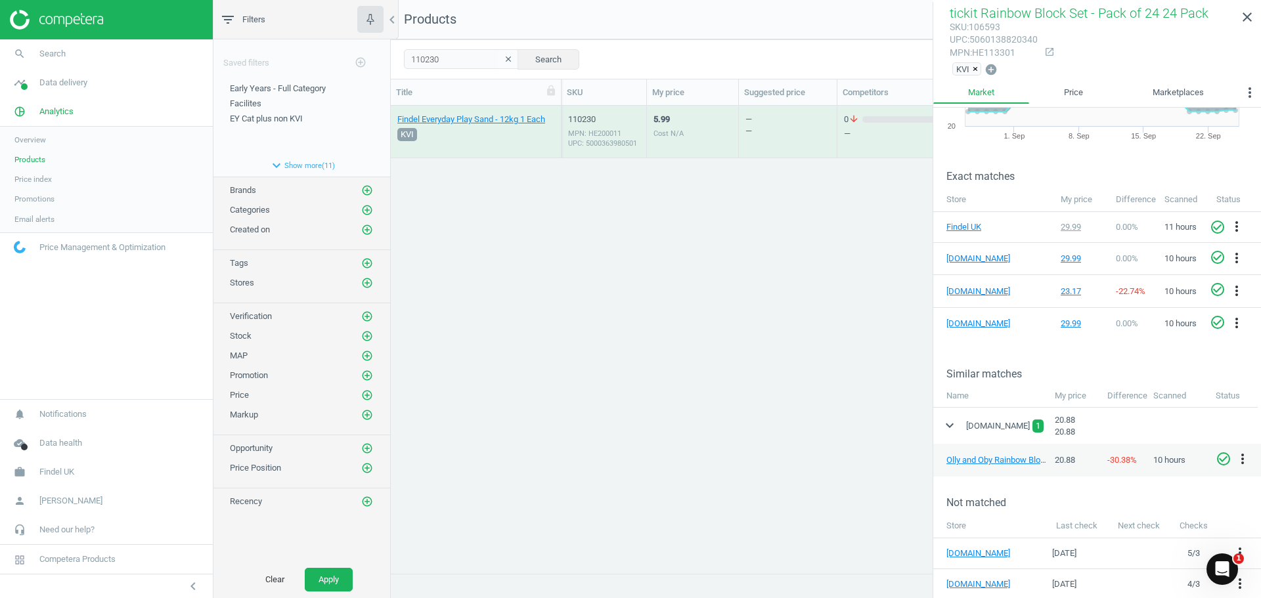
click at [626, 131] on div "MPN: HE200011 UPC: 5000363980501" at bounding box center [604, 139] width 72 height 20
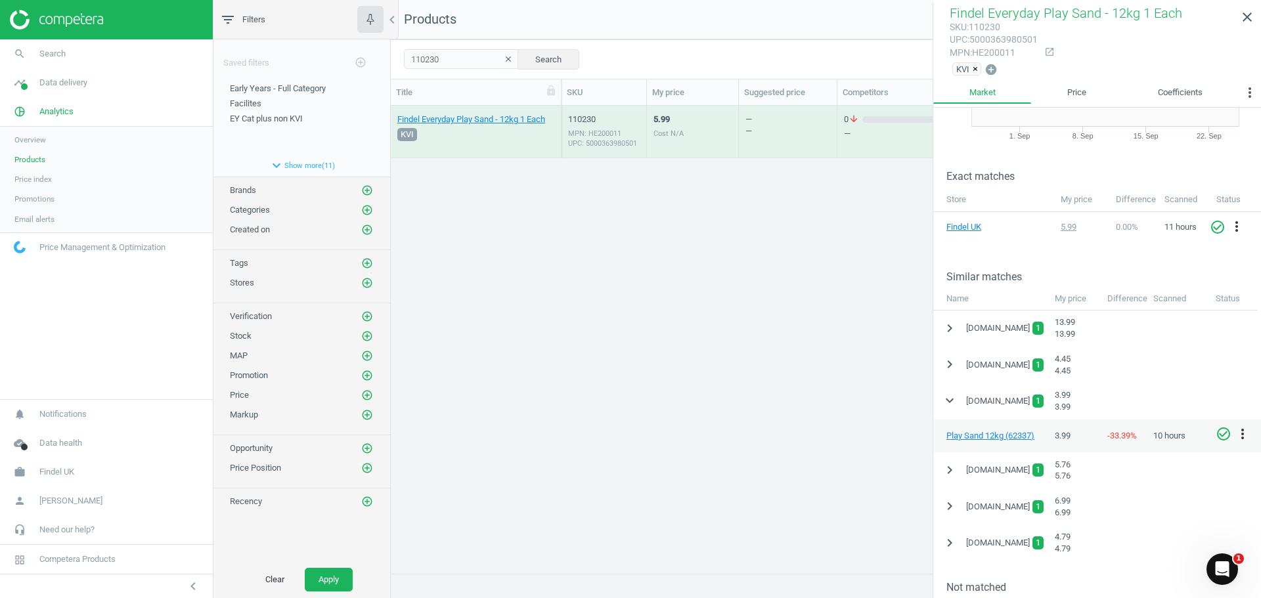
click at [699, 299] on div "Findel Everyday Play Sand - 12kg 1 Each KVI 110230 MPN: HE200011 UPC: 500036398…" at bounding box center [826, 335] width 870 height 458
click at [419, 183] on div "Findel Everyday Play Sand - 12kg 1 Each KVI 110230 MPN: HE200011 UPC: 500036398…" at bounding box center [826, 335] width 870 height 458
click at [299, 83] on span "Early Years - Full Category" at bounding box center [278, 88] width 96 height 10
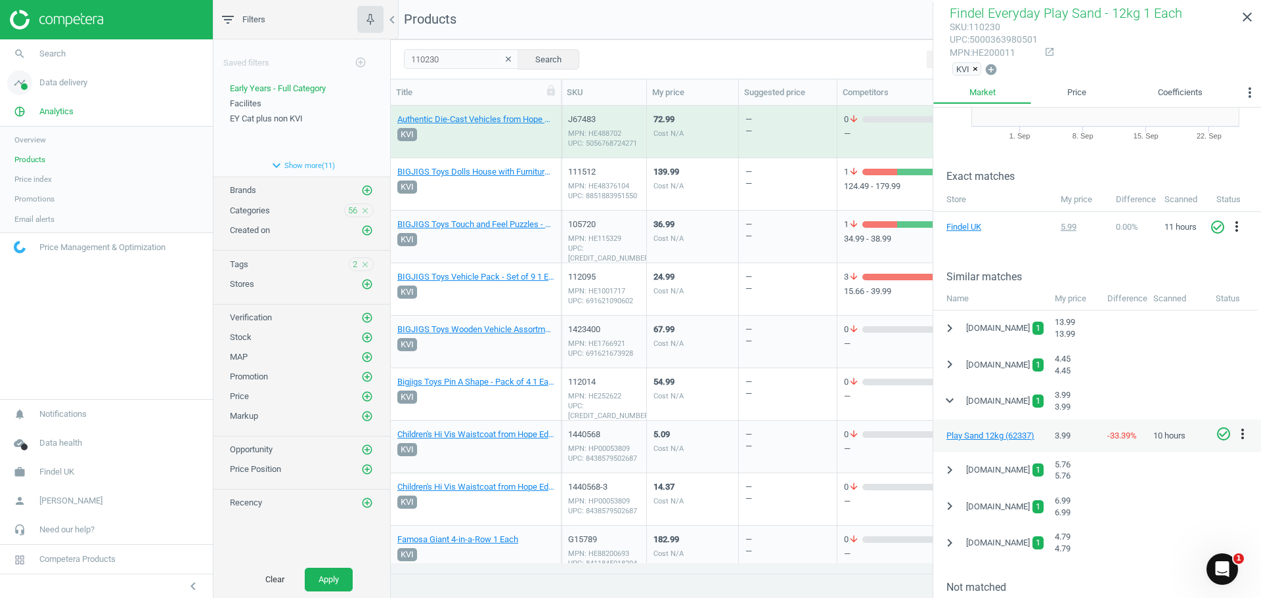
click at [66, 83] on span "Data delivery" at bounding box center [63, 83] width 48 height 12
click at [30, 207] on span "Assortment intersection" at bounding box center [55, 210] width 82 height 11
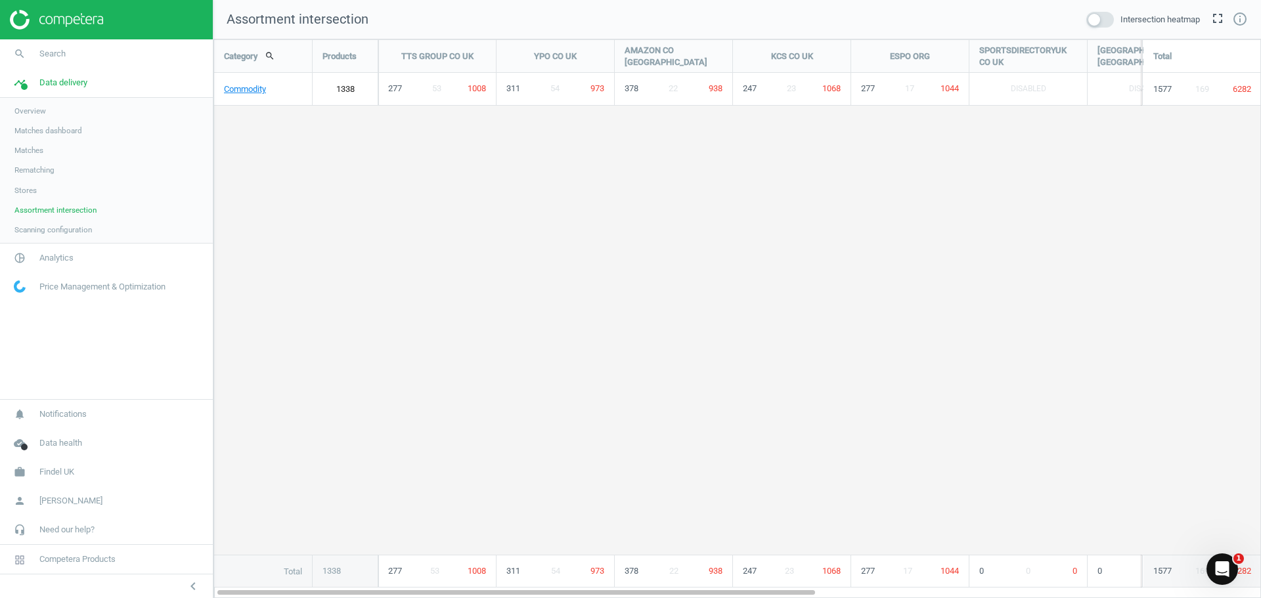
scroll to position [579, 1068]
drag, startPoint x: 679, startPoint y: 592, endPoint x: 504, endPoint y: 561, distance: 177.4
click at [516, 579] on div "Category search Products TTS GROUP CO [GEOGRAPHIC_DATA] YPO CO [GEOGRAPHIC_DATA…" at bounding box center [736, 318] width 1047 height 559
click at [294, 89] on link "Commodity" at bounding box center [263, 89] width 98 height 33
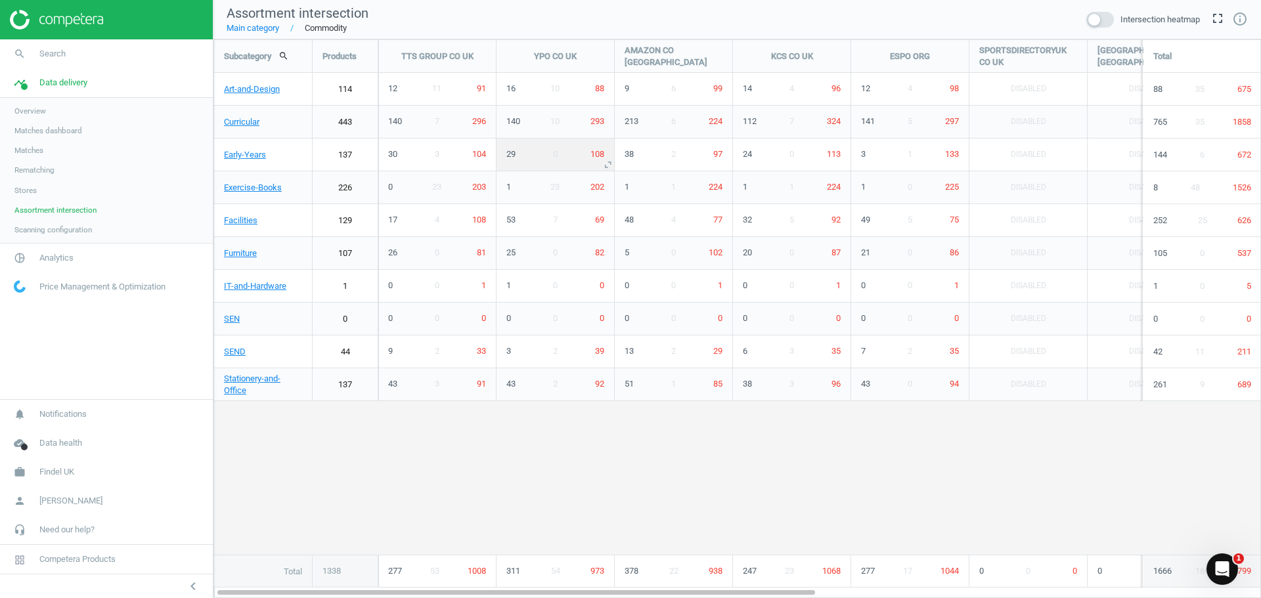
scroll to position [579, 1068]
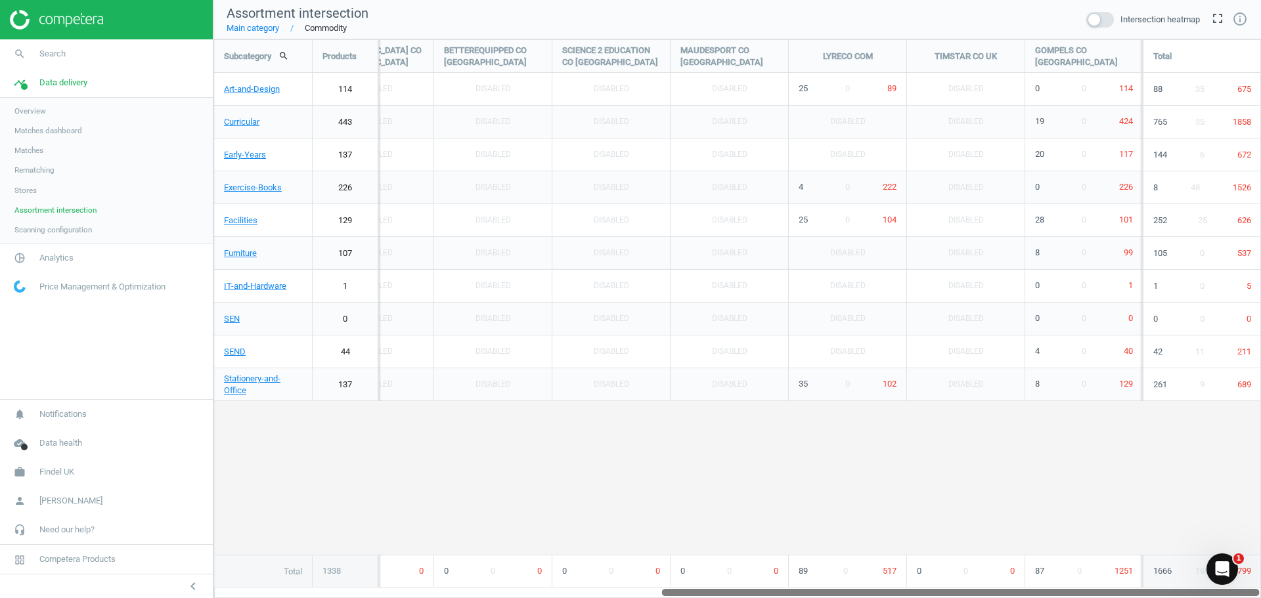
drag, startPoint x: 799, startPoint y: 594, endPoint x: 1300, endPoint y: 622, distance: 501.7
click at [1260, 597] on html "Group 2 Created with Sketch. ic/cloud_download/grey600 Created with Sketch. gra…" at bounding box center [630, 299] width 1261 height 598
click at [1135, 165] on icon "unfold_more" at bounding box center [1136, 164] width 16 height 16
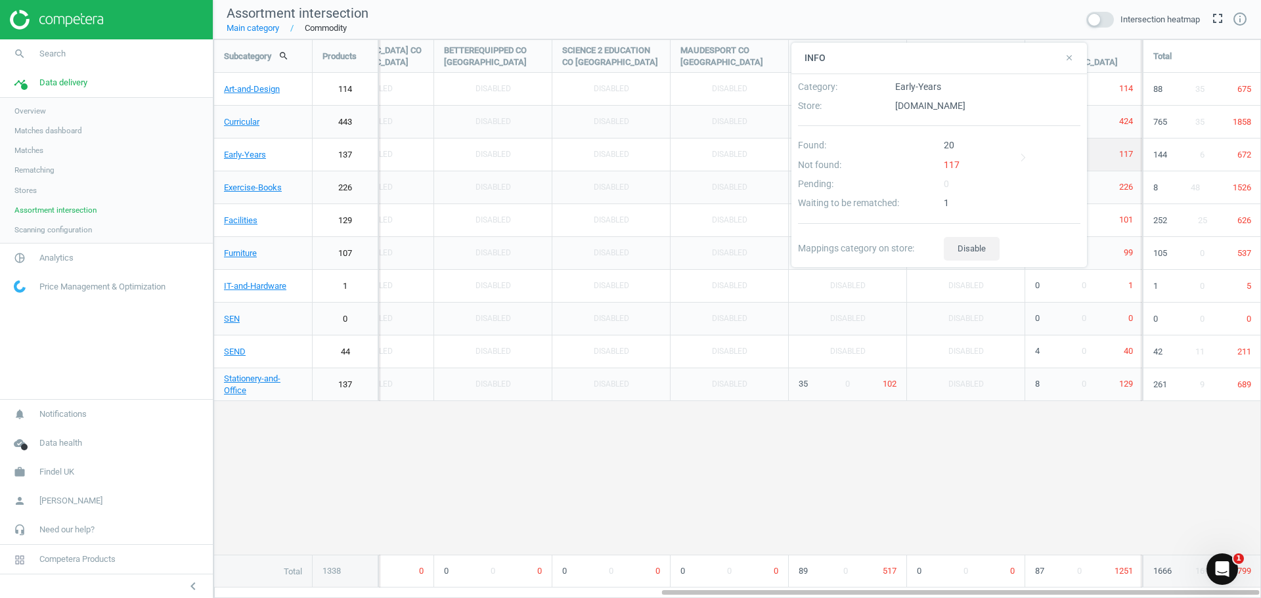
click at [945, 200] on div "1" at bounding box center [1012, 203] width 146 height 12
click at [951, 162] on div "117" at bounding box center [1012, 168] width 146 height 19
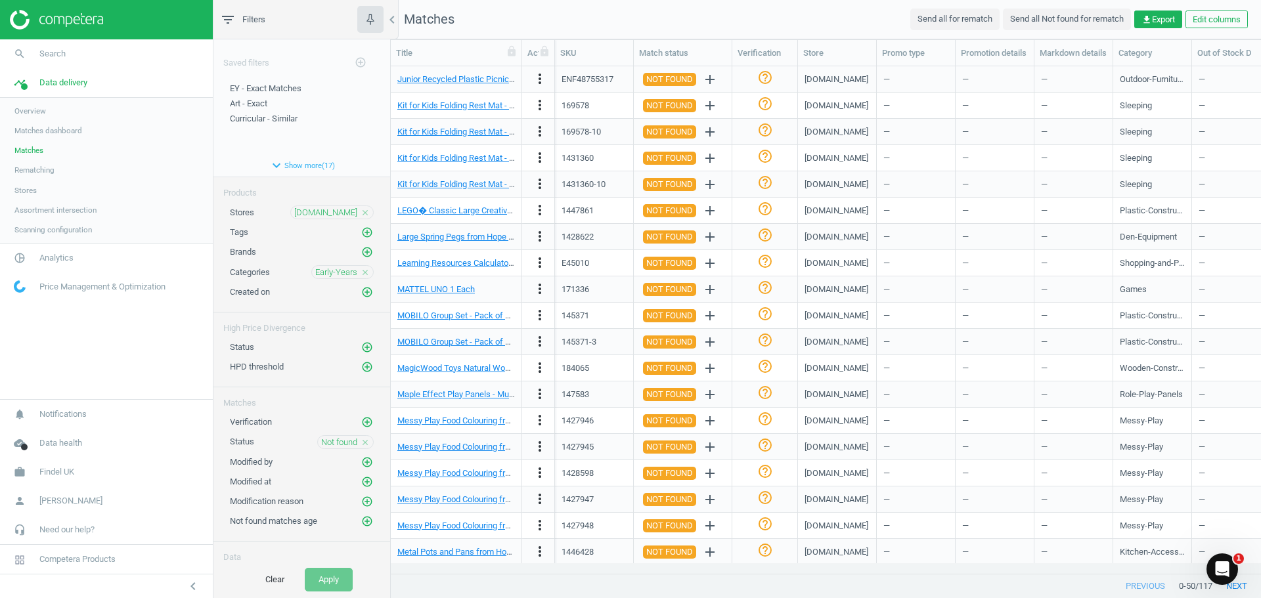
scroll to position [816, 0]
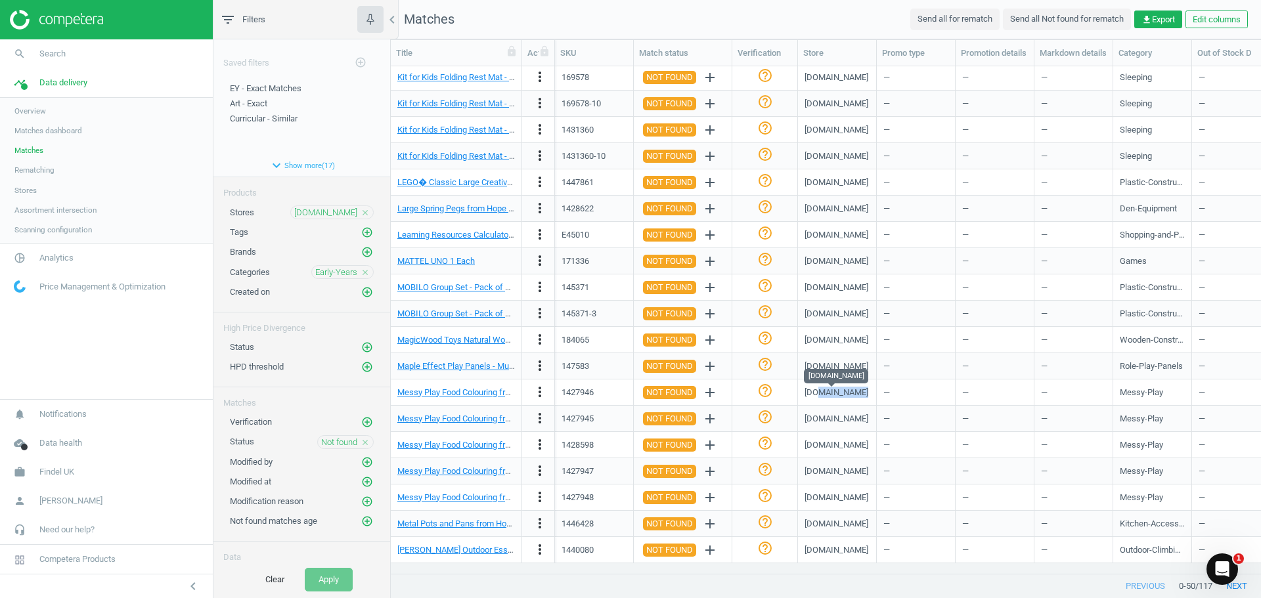
drag, startPoint x: 869, startPoint y: 394, endPoint x: 820, endPoint y: 395, distance: 48.6
click at [820, 395] on div "[DOMAIN_NAME]" at bounding box center [836, 392] width 65 height 23
click at [502, 552] on link "[PERSON_NAME] Outdoor Essentials Kit Zone 1 Each" at bounding box center [494, 550] width 195 height 10
click at [1242, 589] on button "next" at bounding box center [1236, 586] width 49 height 24
